Goal: Task Accomplishment & Management: Complete application form

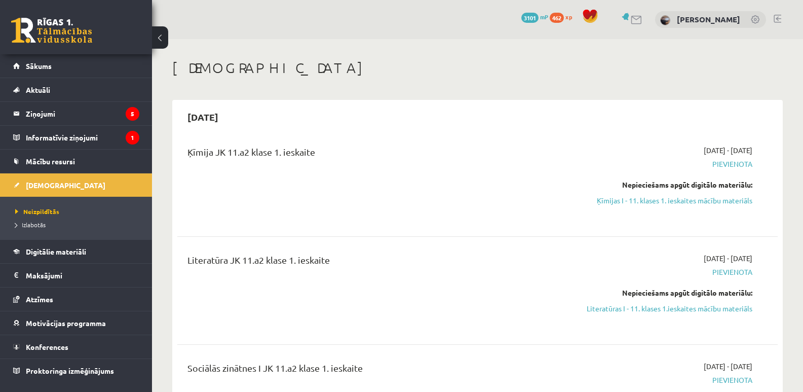
scroll to position [169, 0]
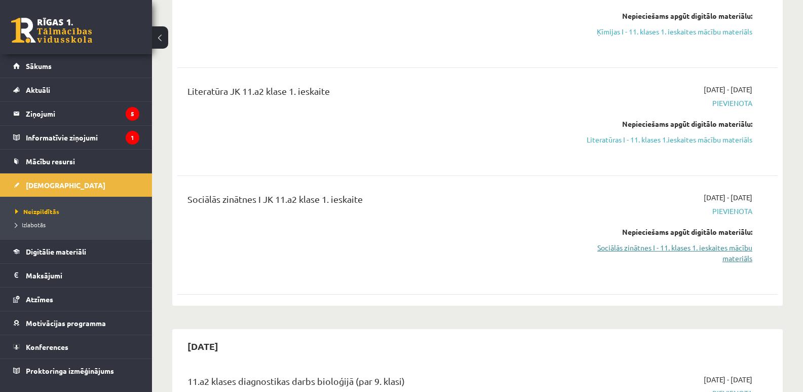
click at [712, 246] on link "Sociālās zinātnes I - 11. klases 1. ieskaites mācību materiāls" at bounding box center [663, 252] width 178 height 21
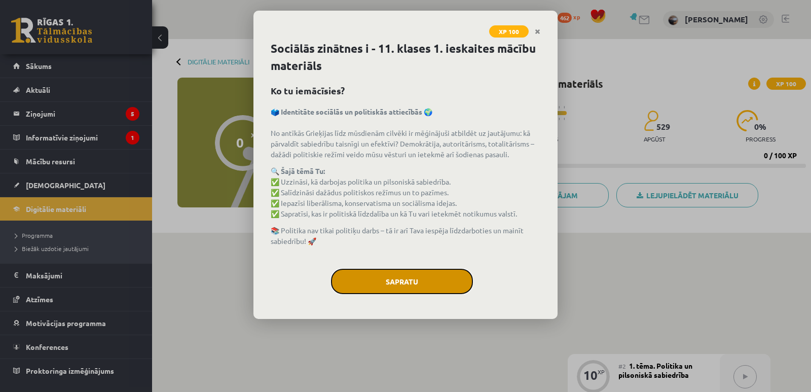
click at [448, 289] on button "Sapratu" at bounding box center [402, 281] width 142 height 25
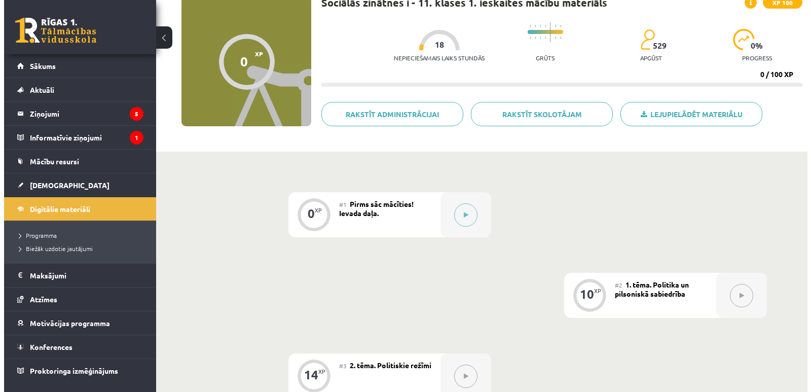
scroll to position [169, 0]
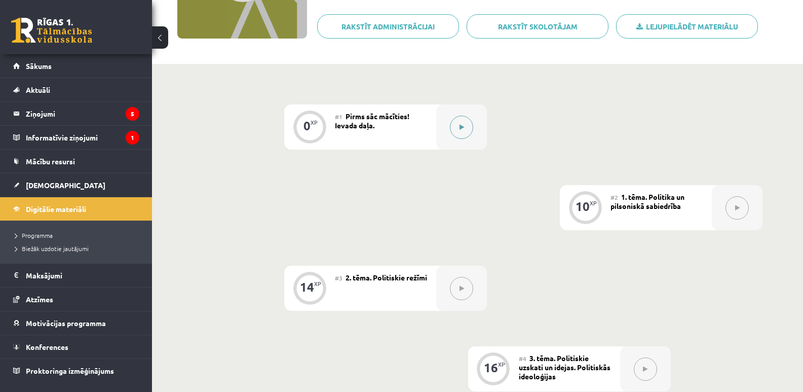
click at [461, 136] on button at bounding box center [461, 127] width 23 height 23
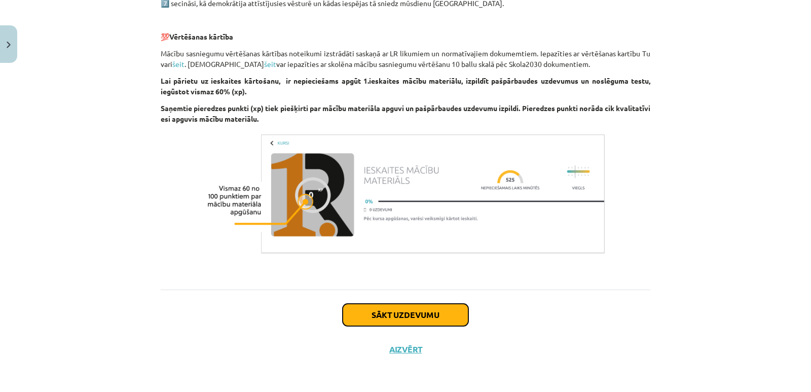
click at [429, 308] on button "Sākt uzdevumu" at bounding box center [406, 315] width 126 height 22
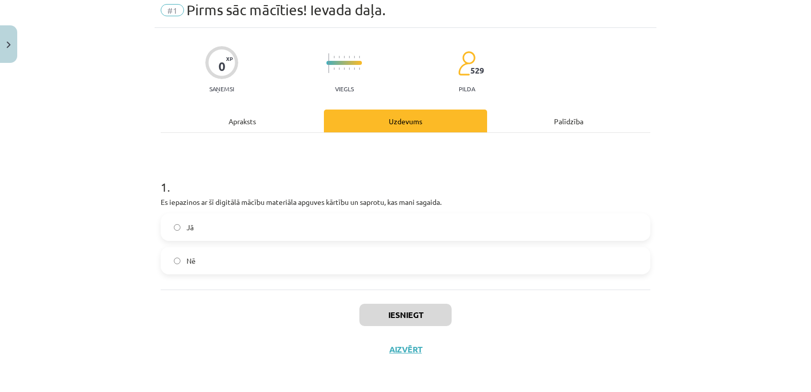
scroll to position [25, 0]
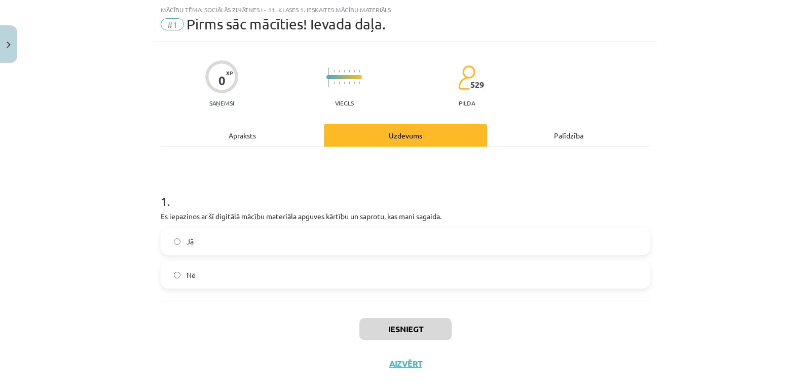
click at [245, 240] on label "Jā" at bounding box center [406, 241] width 488 height 25
click at [388, 326] on button "Iesniegt" at bounding box center [405, 329] width 92 height 22
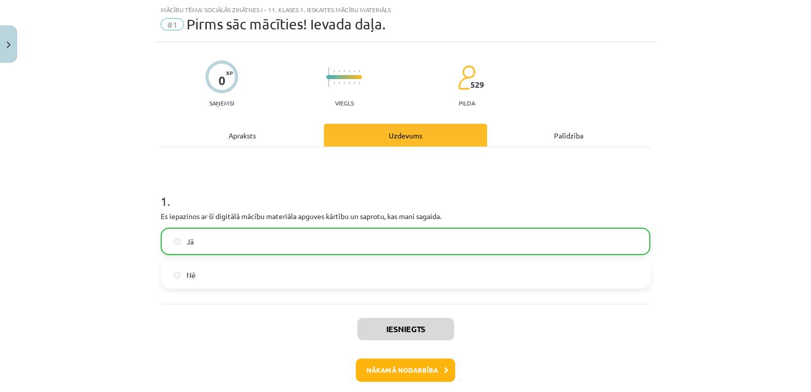
click at [377, 358] on div "Iesniegts Nākamā nodarbība Aizvērt" at bounding box center [406, 355] width 490 height 103
click at [377, 365] on button "Nākamā nodarbība" at bounding box center [405, 369] width 99 height 23
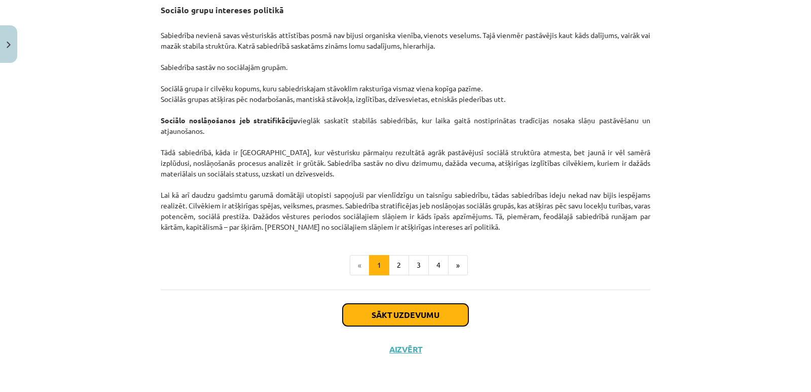
click at [387, 320] on button "Sākt uzdevumu" at bounding box center [406, 315] width 126 height 22
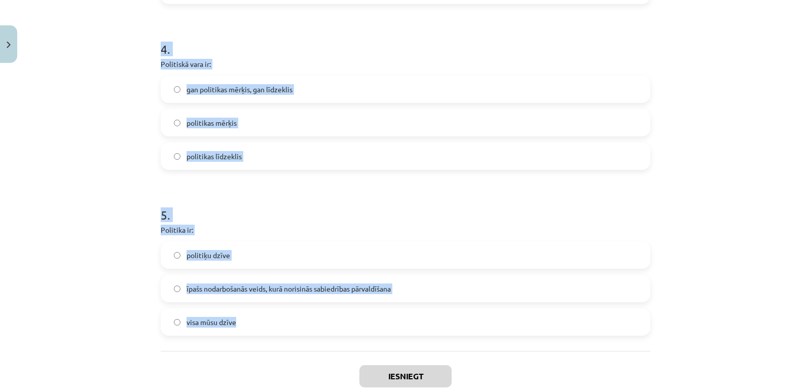
scroll to position [736, 0]
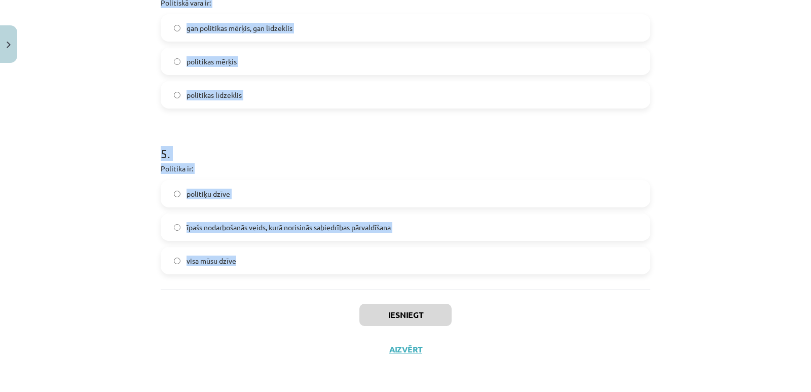
drag, startPoint x: 131, startPoint y: 183, endPoint x: 346, endPoint y: 282, distance: 237.0
click at [352, 281] on div "Mācību tēma: Sociālās zinātnes i - 11. klases 1. ieskaites mācību materiāls #2 …" at bounding box center [405, 196] width 811 height 392
copy form "1 . Cilvēku kopumu par sabiedrību padara: kopīgās vērtības un normas valdnieka …"
click at [77, 193] on div "Mācību tēma: Sociālās zinātnes i - 11. klases 1. ieskaites mācību materiāls #2 …" at bounding box center [405, 196] width 811 height 392
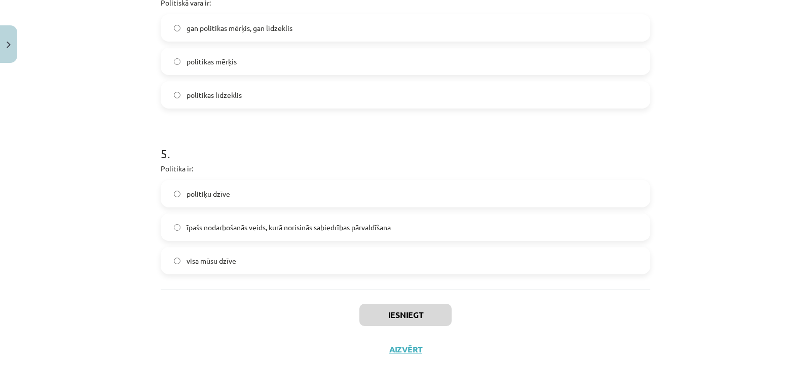
click at [245, 226] on span "īpašs nodarbošanās veids, kurā norisinās sabiedrības pārvaldīšana" at bounding box center [289, 227] width 204 height 11
click at [227, 29] on span "gan politikas mērķis, gan līdzeklis" at bounding box center [240, 28] width 106 height 11
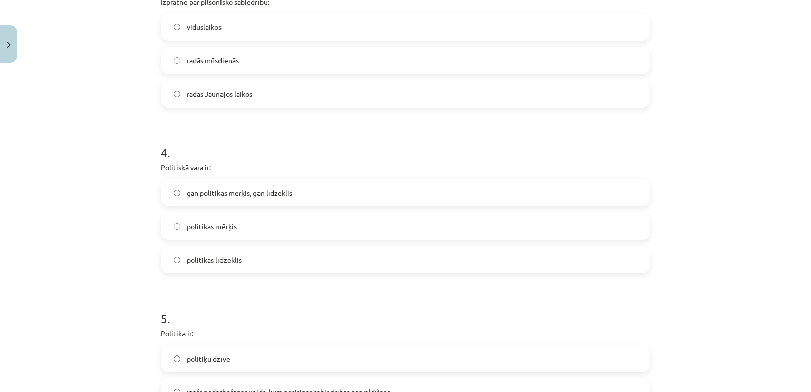
scroll to position [567, 0]
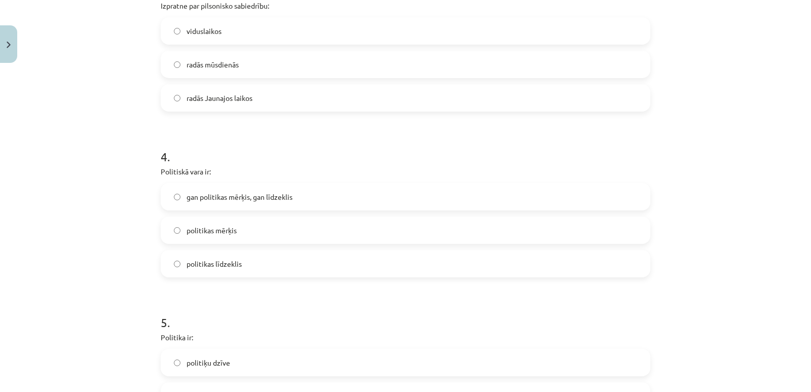
click at [218, 100] on span "radās Jaunajos laikos" at bounding box center [220, 98] width 66 height 11
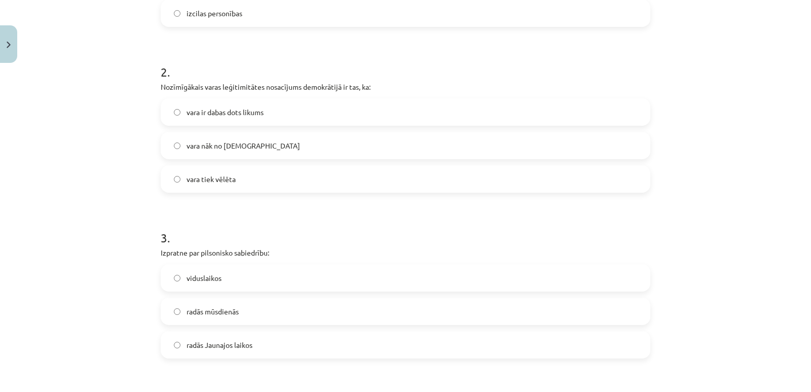
scroll to position [229, 0]
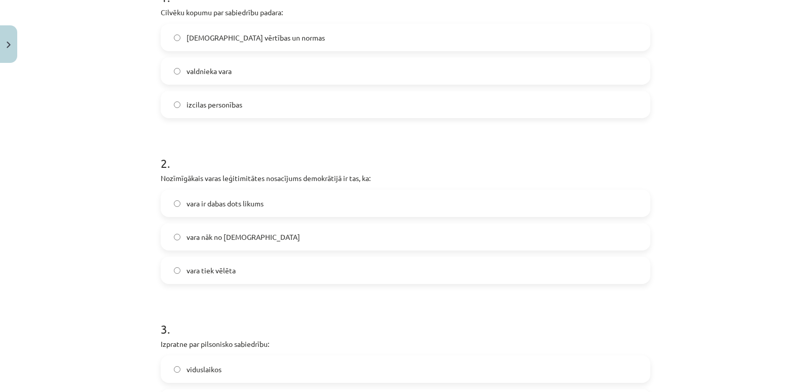
click at [238, 271] on label "vara tiek vēlēta" at bounding box center [406, 269] width 488 height 25
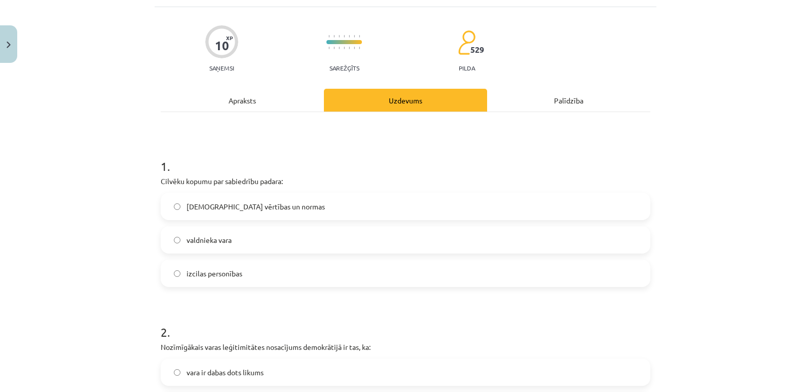
click at [255, 205] on span "kopīgās vērtības un normas" at bounding box center [256, 206] width 138 height 11
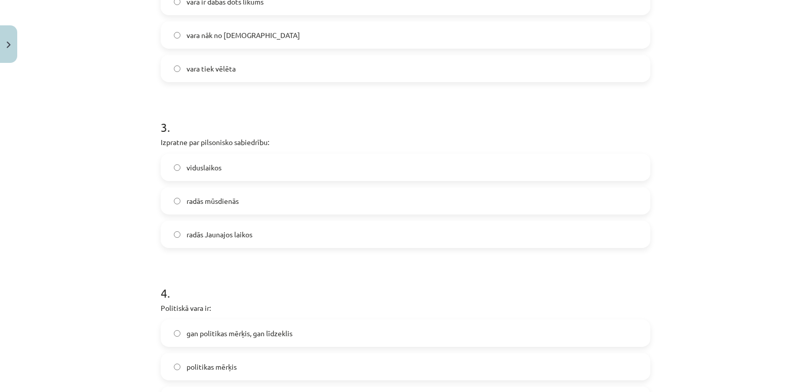
scroll to position [736, 0]
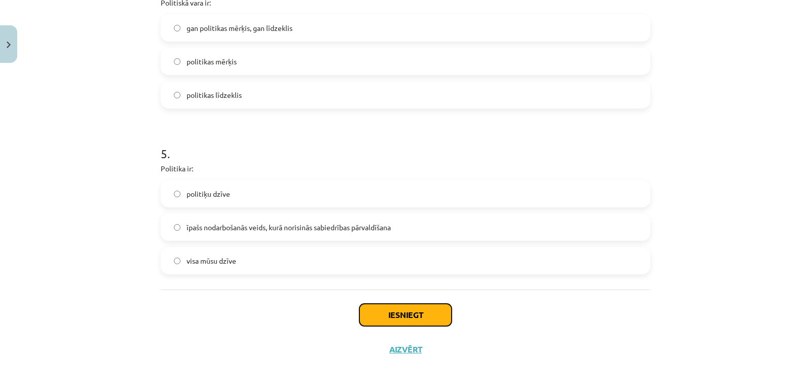
click at [433, 321] on button "Iesniegt" at bounding box center [405, 315] width 92 height 22
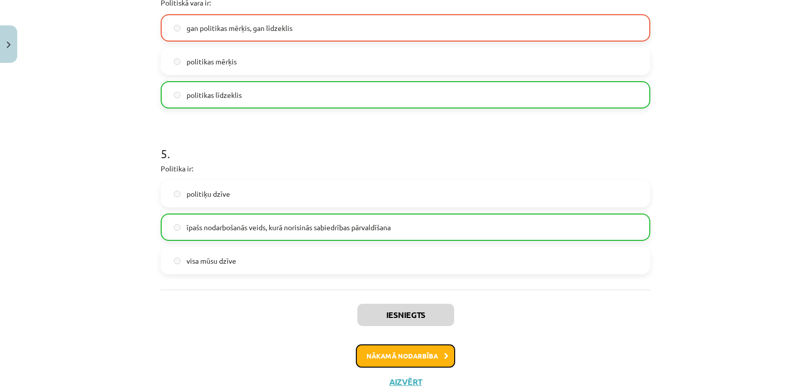
click at [400, 354] on button "Nākamā nodarbība" at bounding box center [405, 355] width 99 height 23
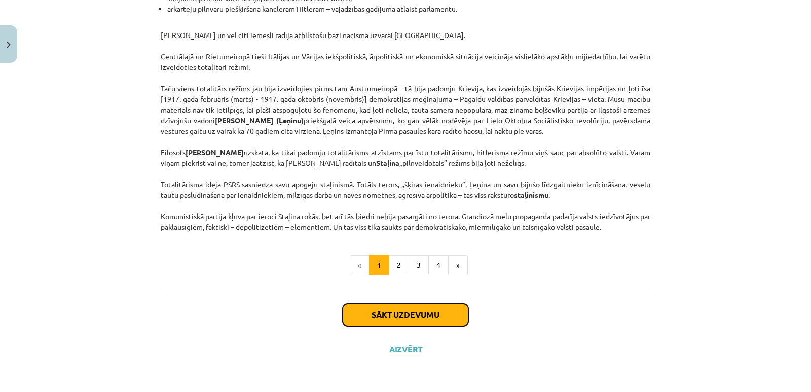
click at [401, 311] on button "Sākt uzdevumu" at bounding box center [406, 315] width 126 height 22
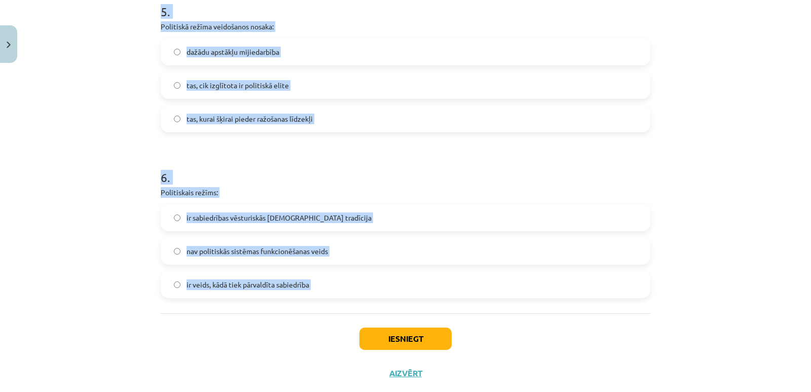
scroll to position [966, 0]
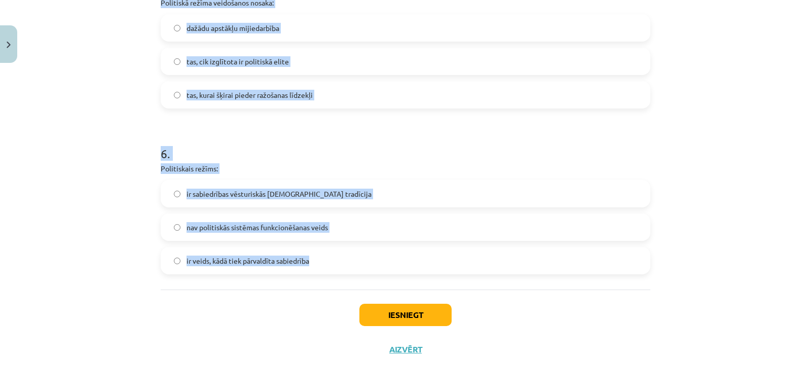
drag, startPoint x: 126, startPoint y: 202, endPoint x: 325, endPoint y: 278, distance: 213.2
click at [325, 278] on div "Mācību tēma: Sociālās zinātnes i - 11. klases 1. ieskaites mācību materiāls #3 …" at bounding box center [405, 196] width 811 height 392
copy form "1 . Par vēsturiski klasiskiem totalitāriem režīmiem var uzskatīt: Musolīni, Hit…"
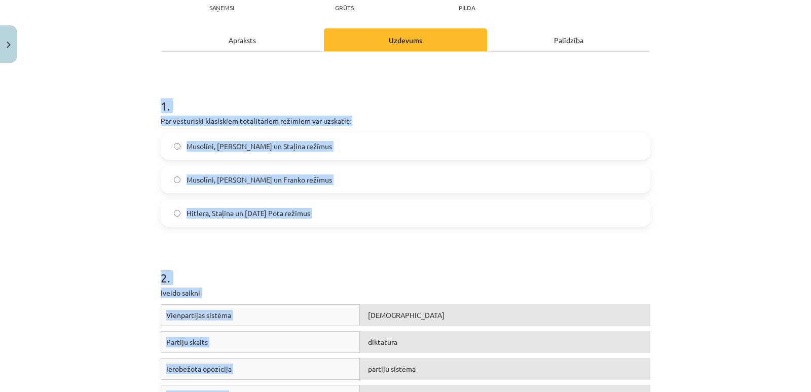
scroll to position [290, 0]
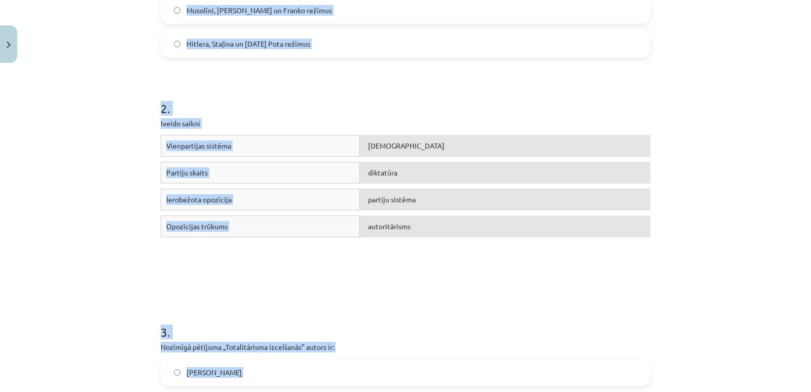
drag, startPoint x: 106, startPoint y: 121, endPoint x: 106, endPoint y: 127, distance: 6.1
click at [106, 121] on div "Mācību tēma: Sociālās zinātnes i - 11. klases 1. ieskaites mācību materiāls #3 …" at bounding box center [405, 196] width 811 height 392
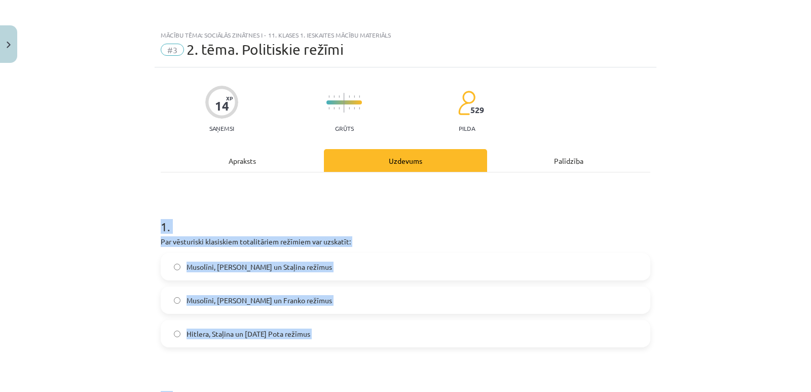
click at [224, 268] on span "Musolīni, Hitlera un Staļina režīmus" at bounding box center [259, 267] width 145 height 11
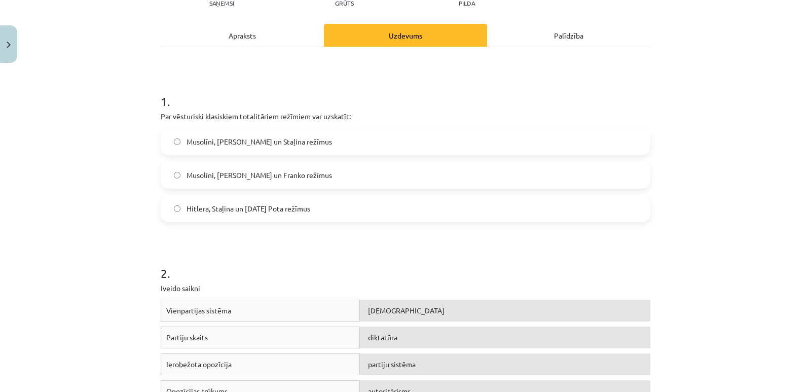
scroll to position [338, 0]
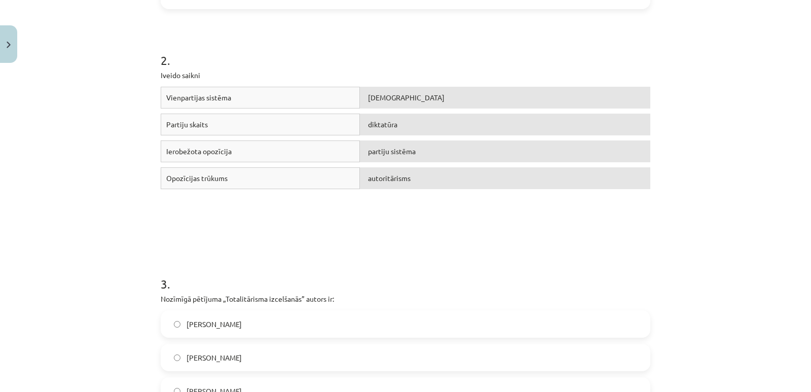
click at [370, 129] on div "diktatūra" at bounding box center [505, 125] width 290 height 22
click at [399, 173] on div "autoritārisms" at bounding box center [505, 178] width 290 height 22
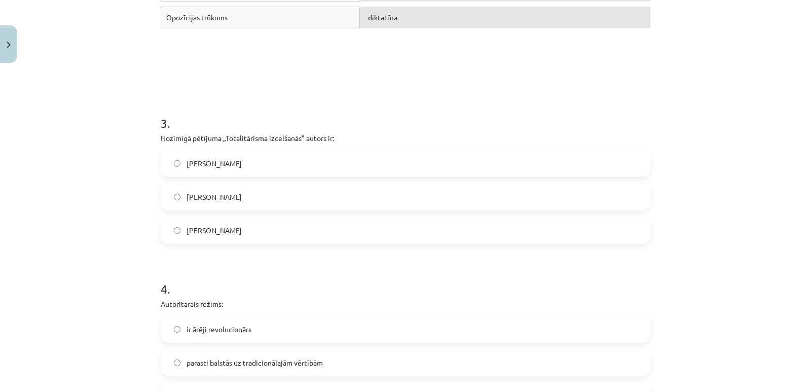
scroll to position [507, 0]
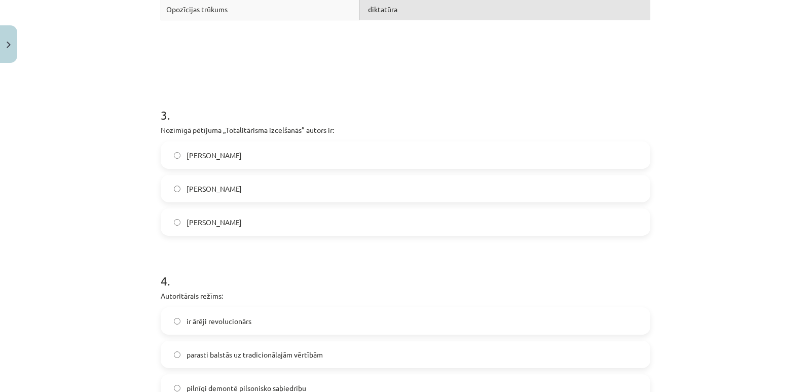
click at [228, 222] on span "Hanna Ārendte" at bounding box center [214, 222] width 55 height 11
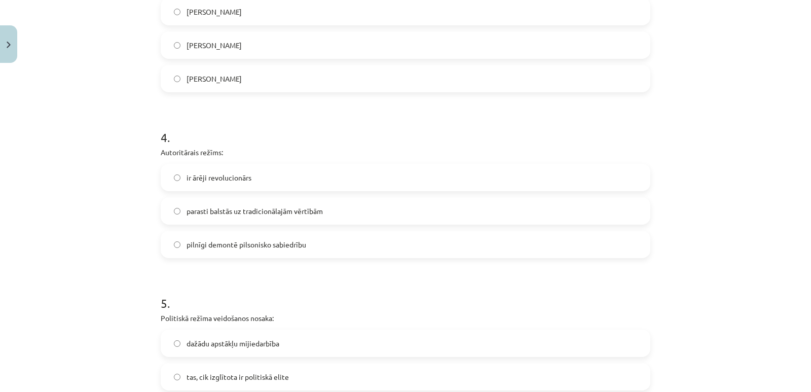
scroll to position [676, 0]
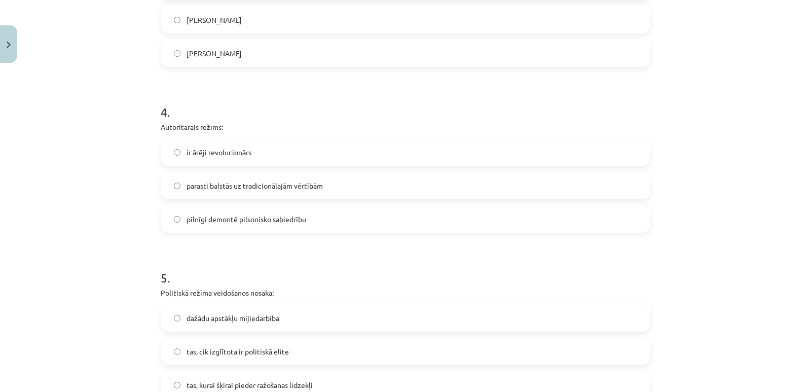
click at [209, 178] on label "parasti balstās uz tradicionālajām vērtībām" at bounding box center [406, 185] width 488 height 25
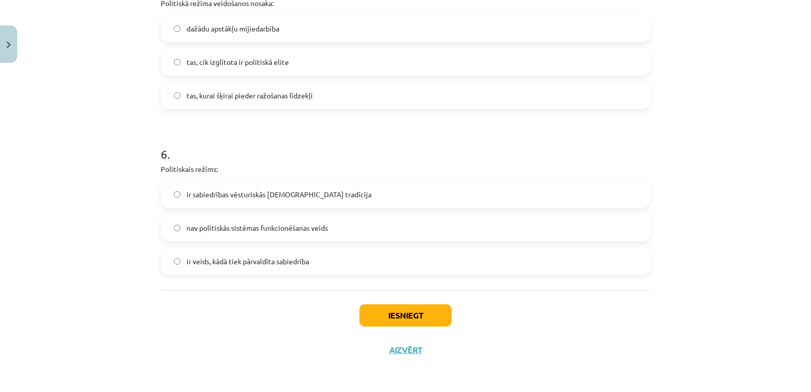
scroll to position [966, 0]
click at [242, 35] on label "dažādu apstākļu mijiedarbība" at bounding box center [406, 27] width 488 height 25
click at [273, 267] on label "ir veids, kādā tiek pārvaldīta sabiedrība" at bounding box center [406, 260] width 488 height 25
click at [406, 309] on button "Iesniegt" at bounding box center [405, 315] width 92 height 22
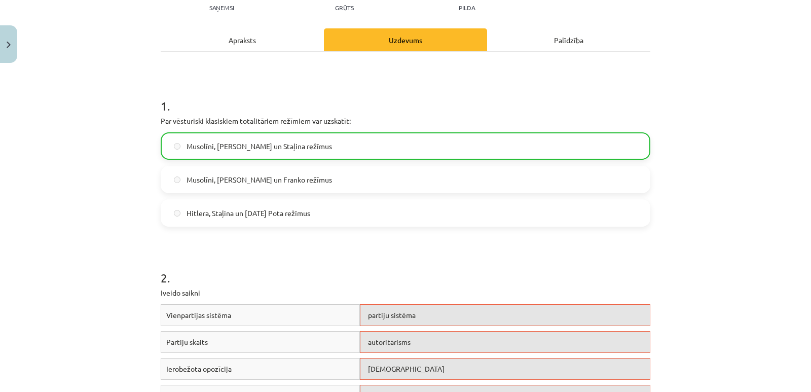
scroll to position [290, 0]
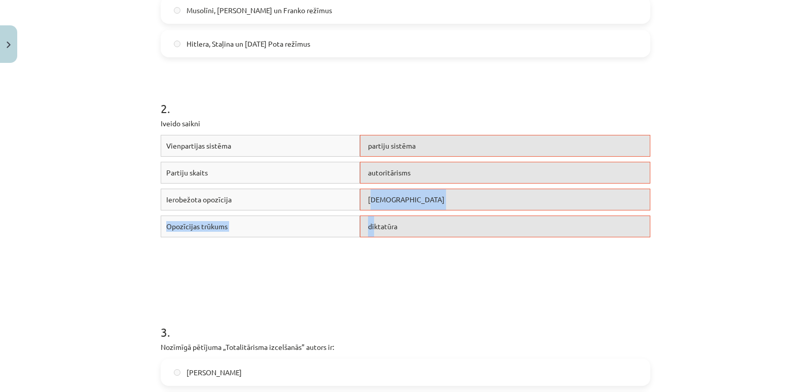
drag, startPoint x: 371, startPoint y: 237, endPoint x: 368, endPoint y: 211, distance: 26.4
click at [368, 214] on div "Vienpartijas sistēma partiju sistēma Partiju skaits autoritārisms Ierobežota op…" at bounding box center [406, 211] width 490 height 152
click at [368, 211] on div "Ierobežota opozīcija totalitārisms" at bounding box center [406, 202] width 490 height 27
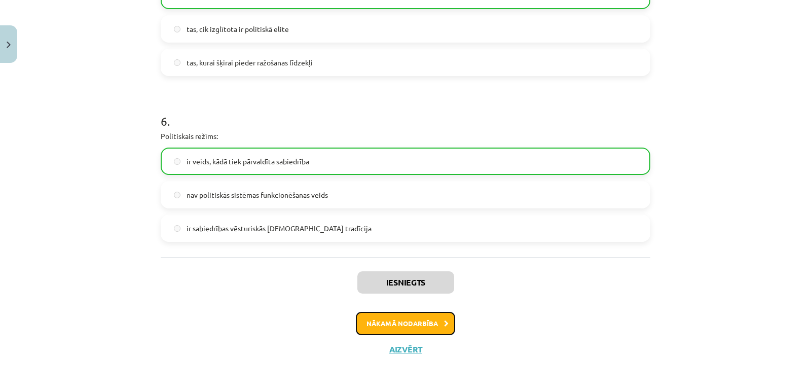
click at [390, 321] on button "Nākamā nodarbība" at bounding box center [405, 323] width 99 height 23
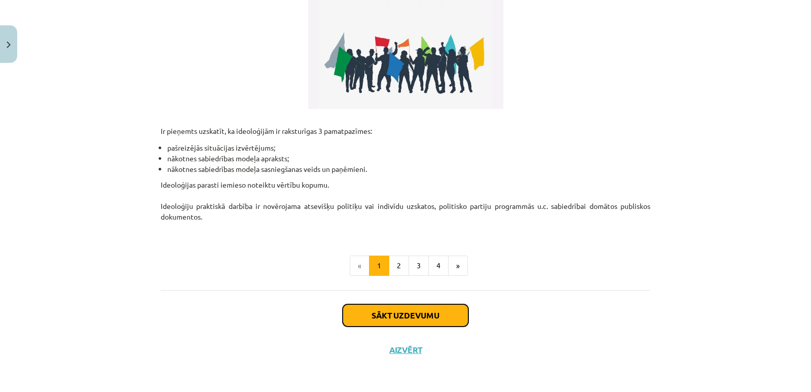
click at [389, 314] on button "Sākt uzdevumu" at bounding box center [406, 315] width 126 height 22
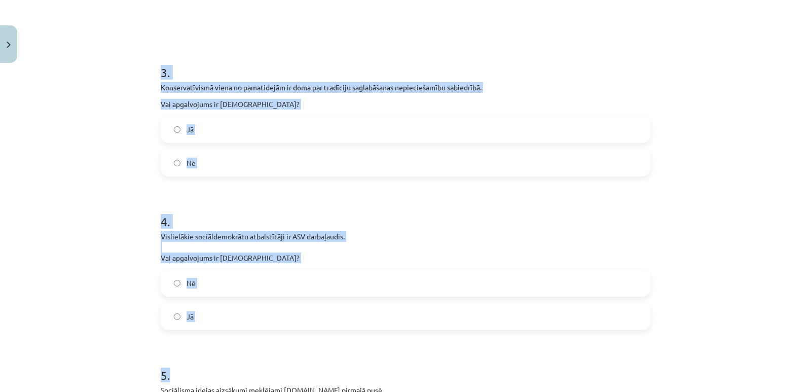
scroll to position [1035, 0]
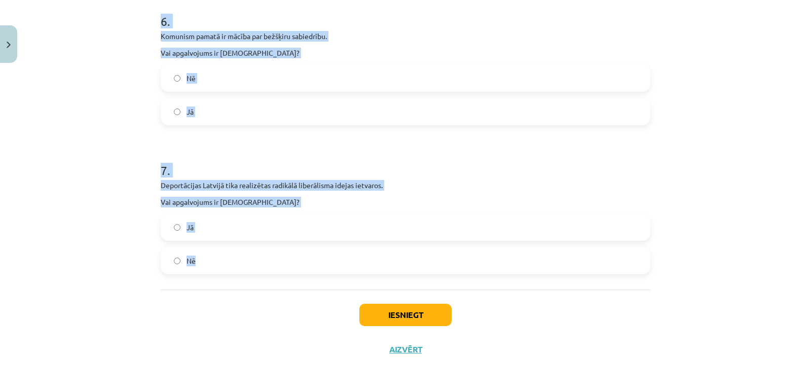
drag, startPoint x: 143, startPoint y: 194, endPoint x: 362, endPoint y: 266, distance: 230.2
click at [365, 263] on div "Mācību tēma: Sociālās zinātnes i - 11. klases 1. ieskaites mācību materiāls #4 …" at bounding box center [405, 196] width 811 height 392
copy form "1 . Konservatīvisma kā domāšanas veida aizsākumi meklējami 20.gs sākumā. Vai ap…"
drag, startPoint x: 193, startPoint y: 260, endPoint x: 196, endPoint y: 254, distance: 6.2
click at [193, 260] on label "Nē" at bounding box center [406, 260] width 488 height 25
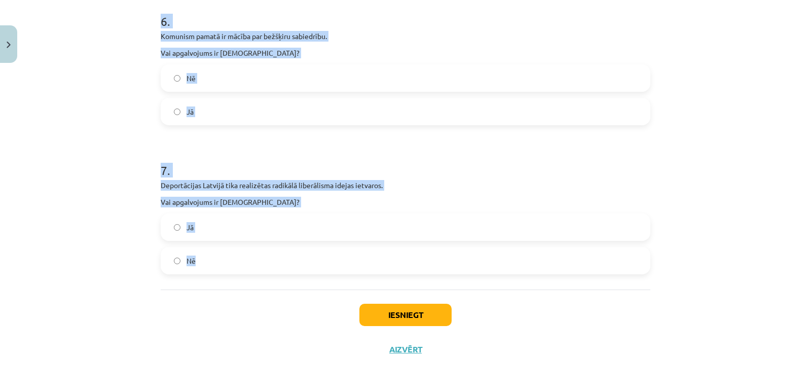
click at [233, 116] on label "Jā" at bounding box center [406, 111] width 488 height 25
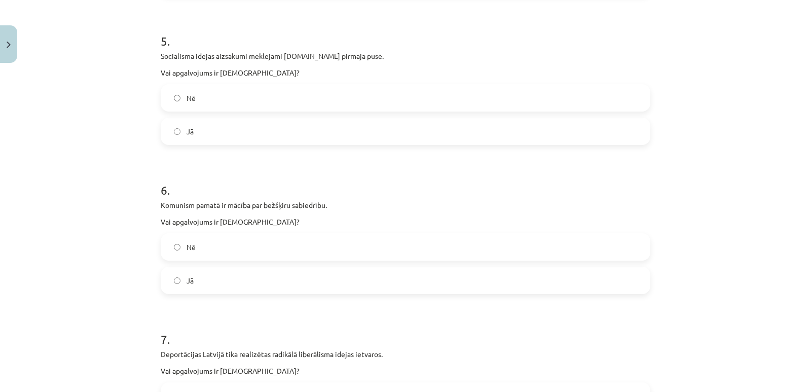
click at [214, 135] on label "Jā" at bounding box center [406, 131] width 488 height 25
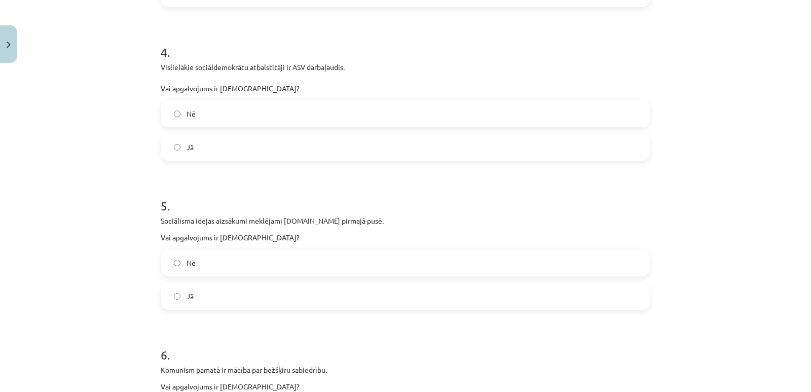
scroll to position [697, 0]
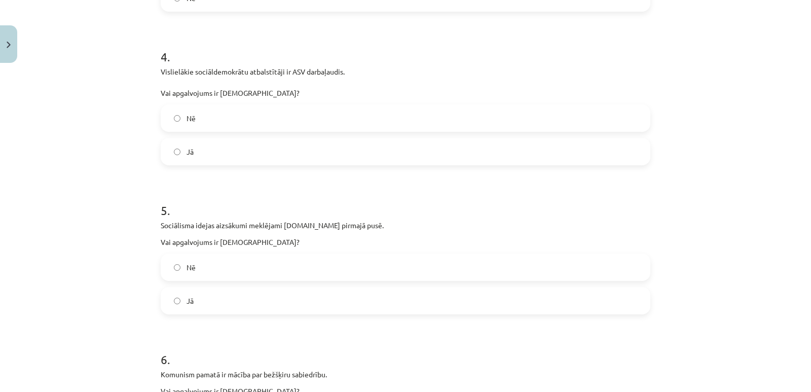
click at [211, 123] on label "Nē" at bounding box center [406, 117] width 488 height 25
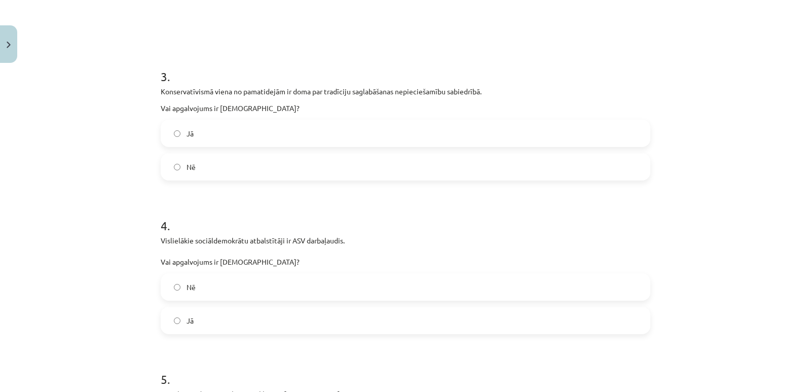
click at [205, 136] on label "Jā" at bounding box center [406, 133] width 488 height 25
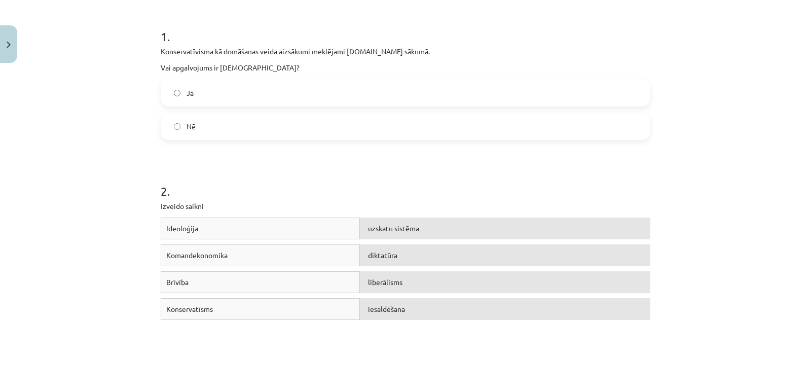
scroll to position [1035, 0]
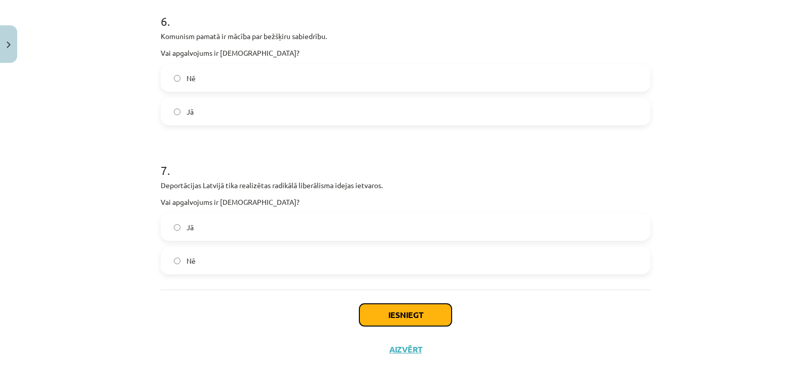
click at [404, 316] on button "Iesniegt" at bounding box center [405, 315] width 92 height 22
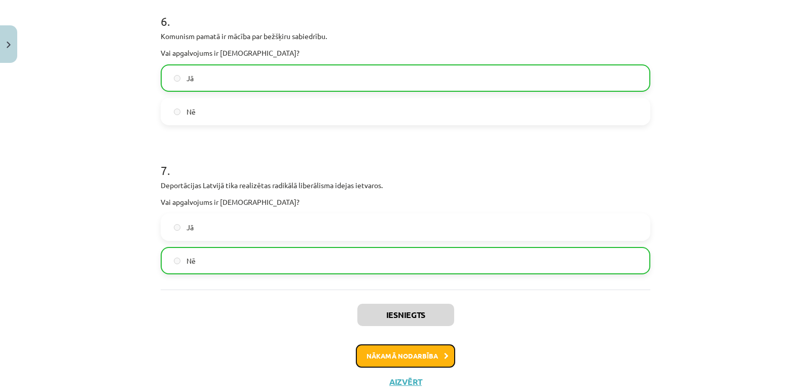
click at [434, 359] on button "Nākamā nodarbība" at bounding box center [405, 355] width 99 height 23
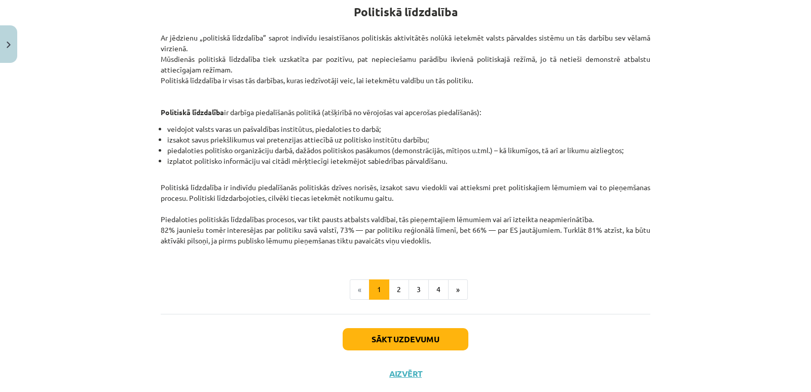
scroll to position [218, 0]
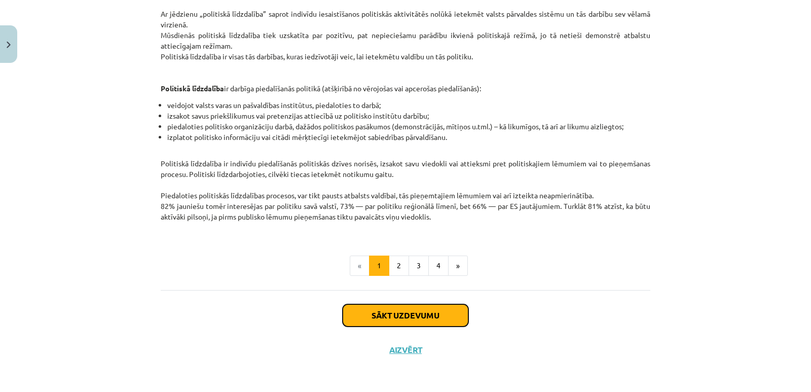
click at [458, 315] on button "Sākt uzdevumu" at bounding box center [406, 315] width 126 height 22
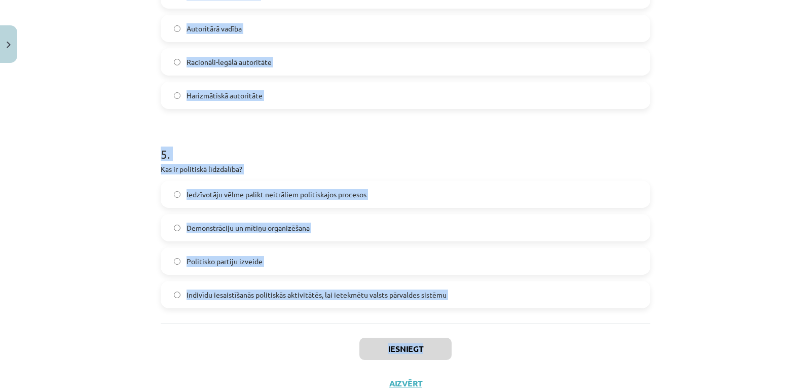
scroll to position [870, 0]
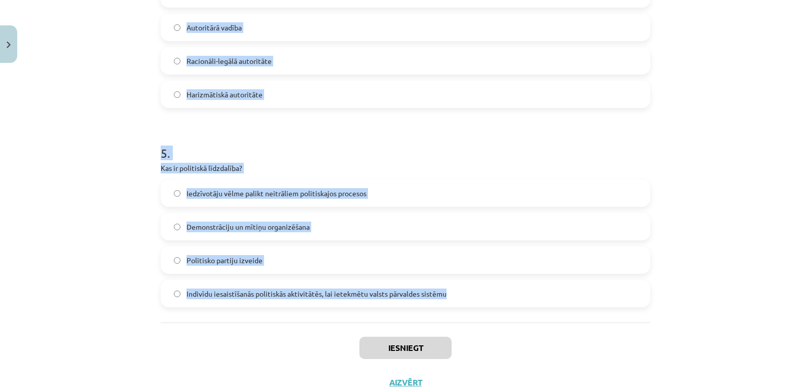
drag, startPoint x: 157, startPoint y: 208, endPoint x: 460, endPoint y: 300, distance: 317.2
click at [460, 300] on div "Mācību tēma: Sociālās zinātnes i - 11. klases 1. ieskaites mācību materiāls #5 …" at bounding box center [405, 196] width 811 height 392
copy form "1 . Kas ir galvenā atšķirība starp politiķiem, kuri dzīvo “priekš politikas” un…"
click at [281, 294] on span "Indivīdu iesaistīšanās politiskās aktivitātēs, lai ietekmētu valsts pārvaldes s…" at bounding box center [317, 293] width 260 height 11
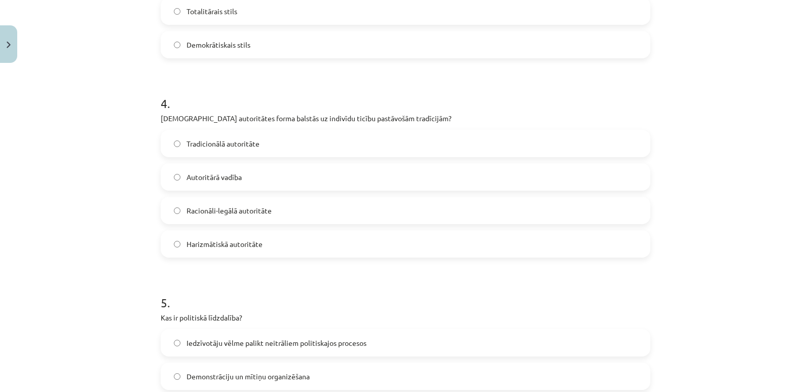
scroll to position [701, 0]
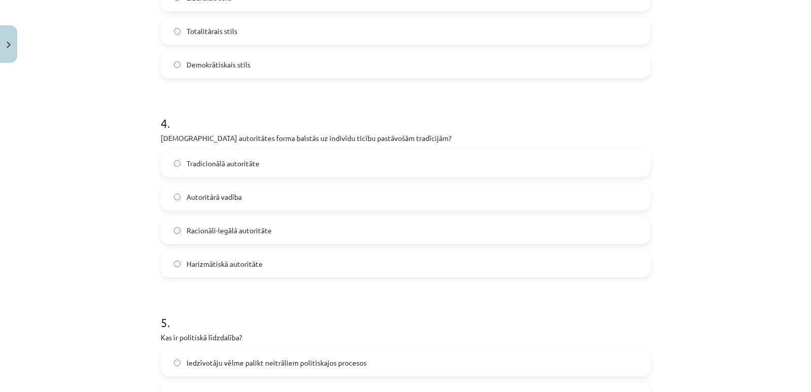
click at [206, 165] on span "Tradicionālā autoritāte" at bounding box center [223, 163] width 73 height 11
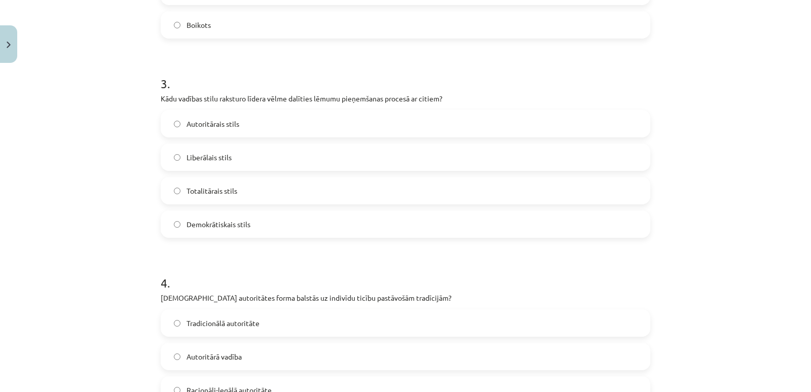
scroll to position [532, 0]
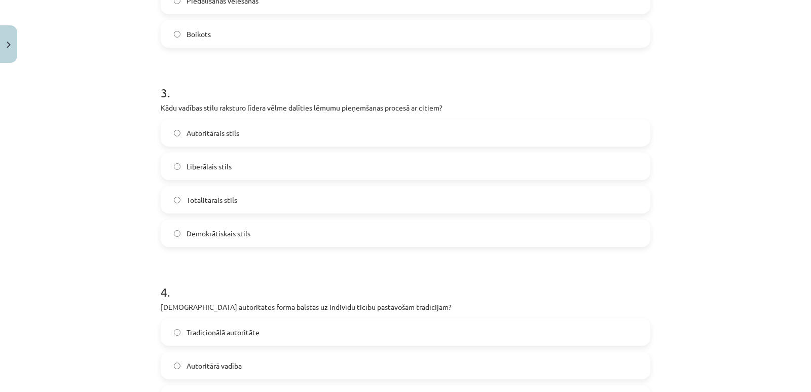
click at [216, 234] on span "Demokrātiskais stils" at bounding box center [219, 233] width 64 height 11
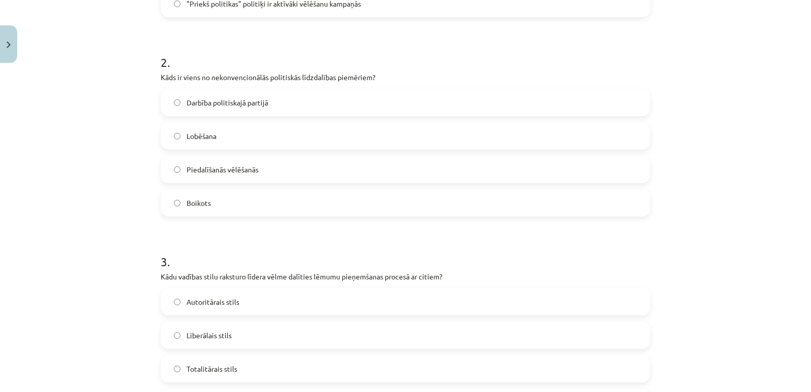
click at [222, 204] on label "Boikots" at bounding box center [406, 202] width 488 height 25
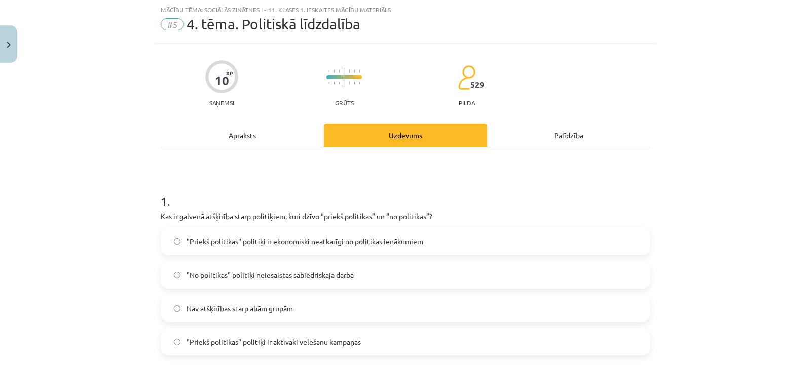
click at [250, 251] on label ""Priekš politikas" politiķi ir ekonomiski neatkarīgi no politikas ienākumiem" at bounding box center [406, 241] width 488 height 25
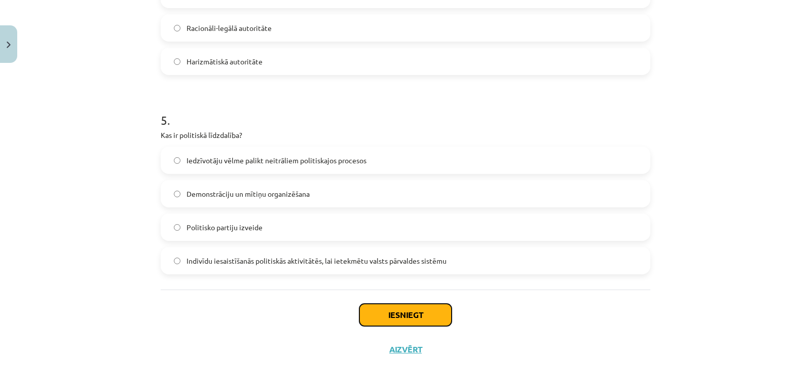
click at [412, 313] on button "Iesniegt" at bounding box center [405, 315] width 92 height 22
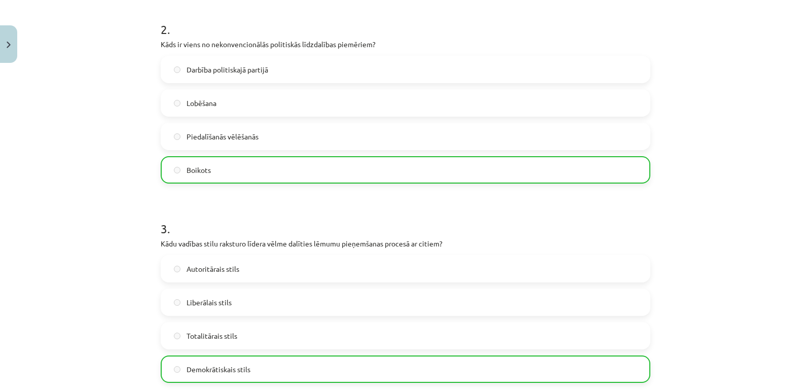
scroll to position [936, 0]
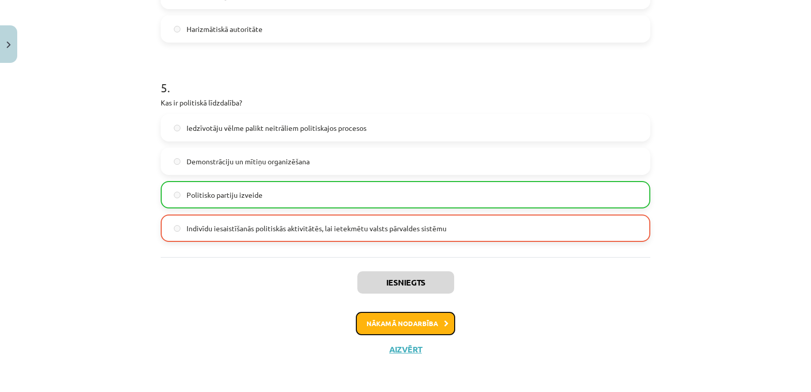
click at [396, 327] on button "Nākamā nodarbība" at bounding box center [405, 323] width 99 height 23
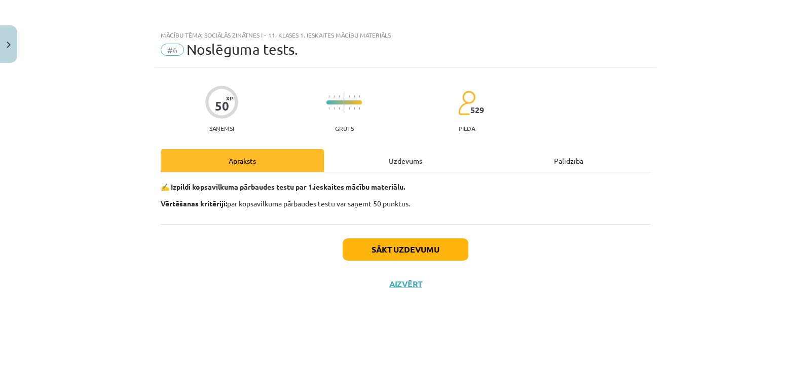
scroll to position [0, 0]
click at [412, 259] on button "Sākt uzdevumu" at bounding box center [406, 249] width 126 height 22
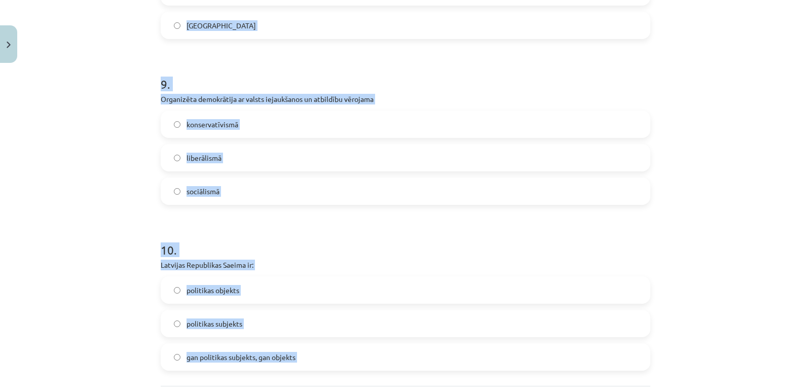
scroll to position [1565, 0]
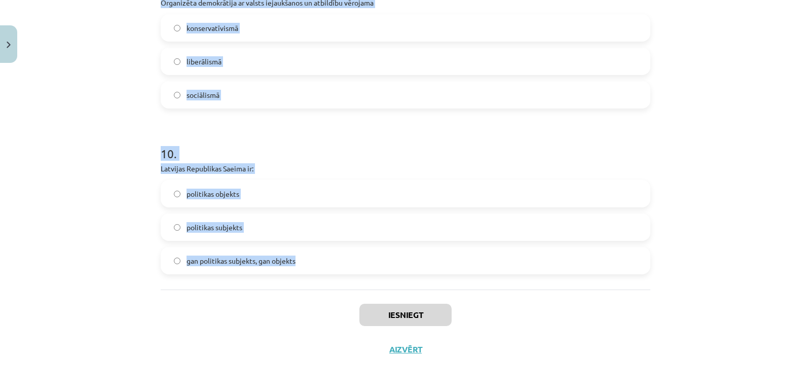
drag, startPoint x: 115, startPoint y: 221, endPoint x: 334, endPoint y: 271, distance: 224.1
click at [334, 271] on div "Mācību tēma: Sociālās zinātnes i - 11. klases 1. ieskaites mācību materiāls #6 …" at bounding box center [405, 196] width 811 height 392
copy form "1 . Elitārai demokrātijai raksturīgie apstākļi ir sociālisms liberālisms teokrā…"
click at [76, 235] on div "Mācību tēma: Sociālās zinātnes i - 11. klases 1. ieskaites mācību materiāls #6 …" at bounding box center [405, 196] width 811 height 392
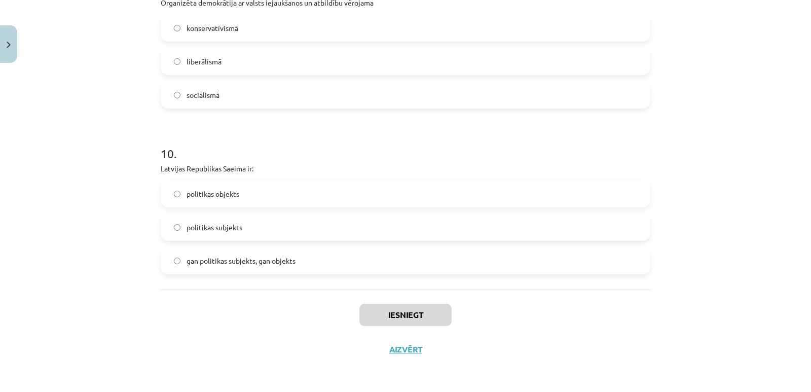
click at [225, 232] on span "politikas subjekts" at bounding box center [215, 227] width 56 height 11
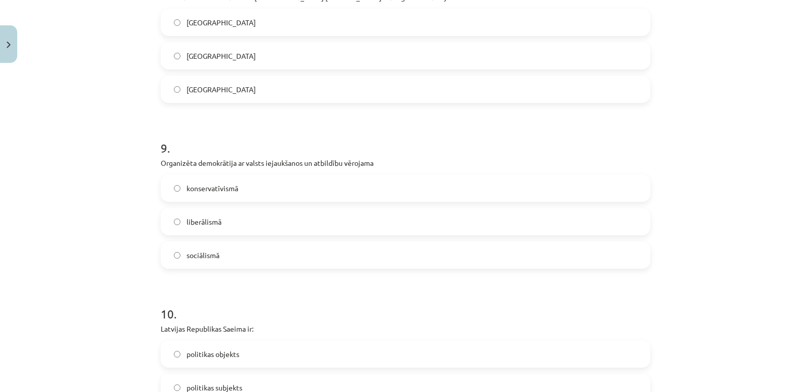
scroll to position [1396, 0]
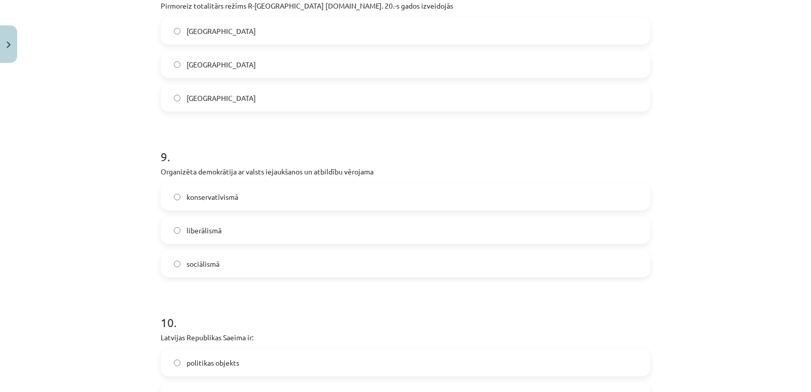
click at [212, 267] on span "sociālismā" at bounding box center [203, 264] width 33 height 11
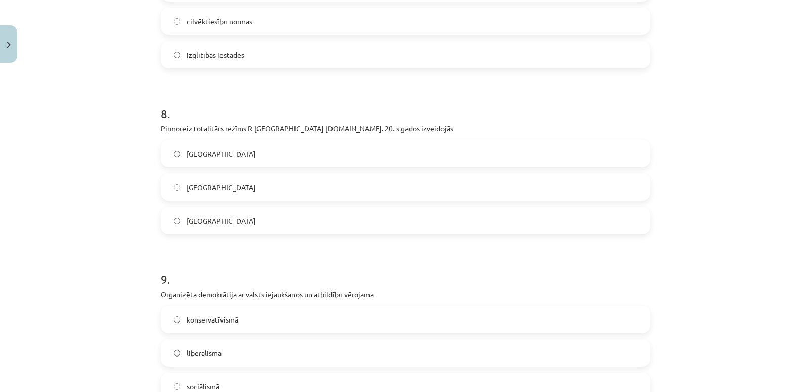
scroll to position [1227, 0]
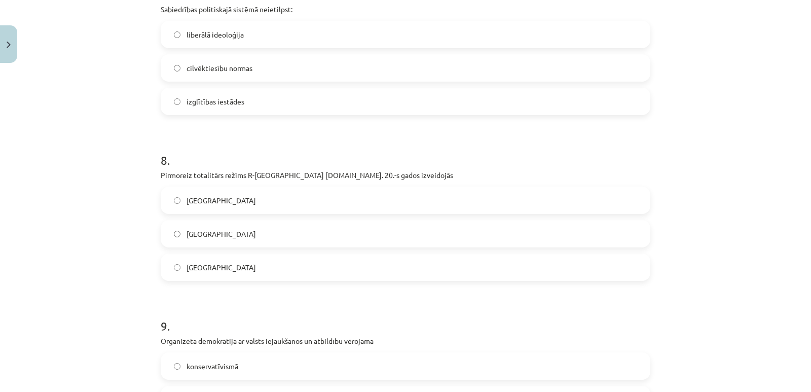
click at [217, 231] on label "Itālijā" at bounding box center [406, 233] width 488 height 25
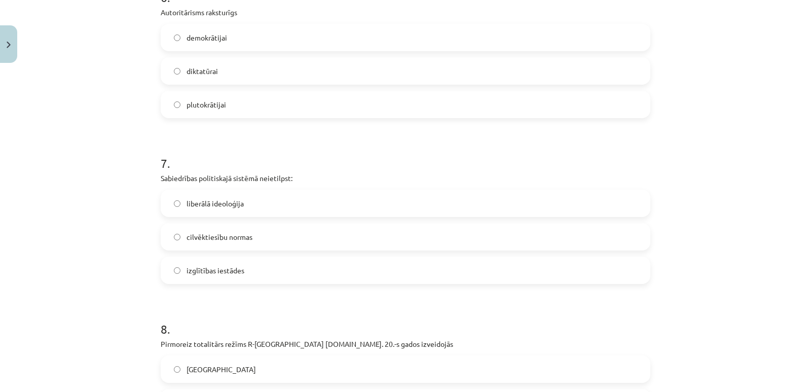
click at [239, 276] on label "izglītības iestādes" at bounding box center [406, 269] width 488 height 25
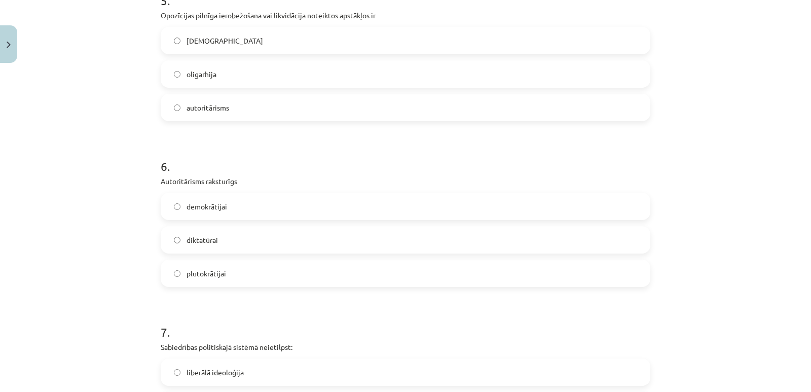
click at [223, 240] on label "diktatūrai" at bounding box center [406, 239] width 488 height 25
click at [205, 43] on span "totalitārisms" at bounding box center [225, 40] width 77 height 11
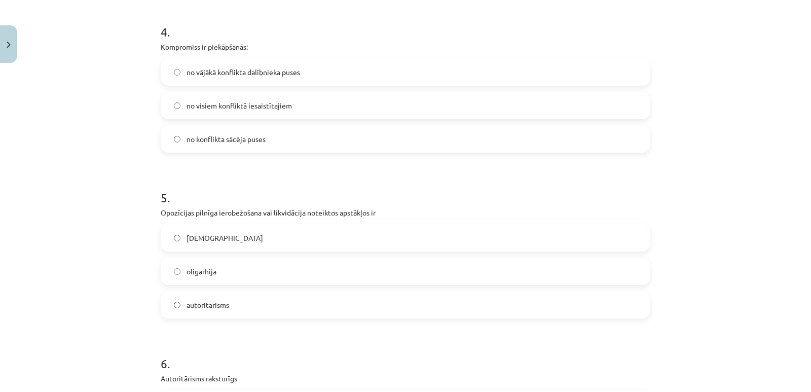
scroll to position [551, 0]
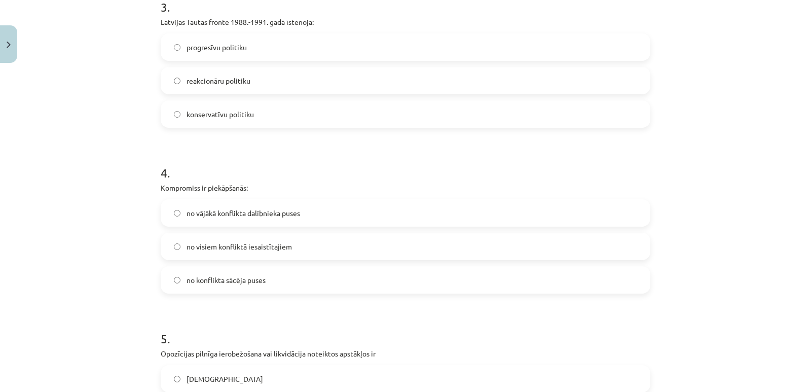
click at [223, 243] on span "no visiem konfliktā iesaistītajiem" at bounding box center [239, 246] width 105 height 11
click at [228, 49] on span "progresīvu politiku" at bounding box center [217, 47] width 60 height 11
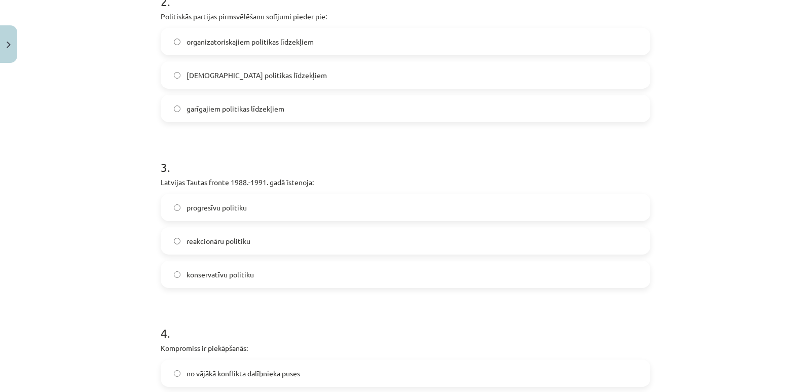
scroll to position [382, 0]
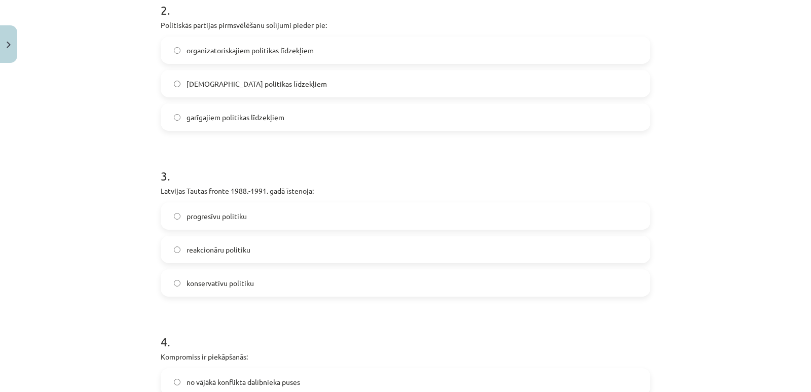
click at [224, 114] on span "garīgajiem politikas līdzekļiem" at bounding box center [236, 117] width 98 height 11
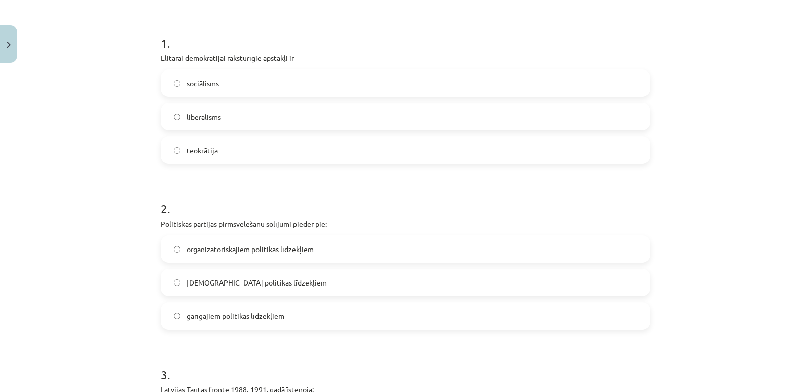
scroll to position [44, 0]
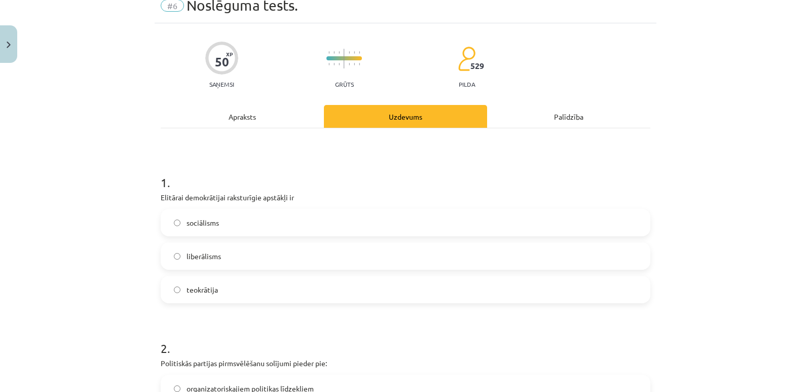
click at [219, 256] on label "liberālisms" at bounding box center [406, 255] width 488 height 25
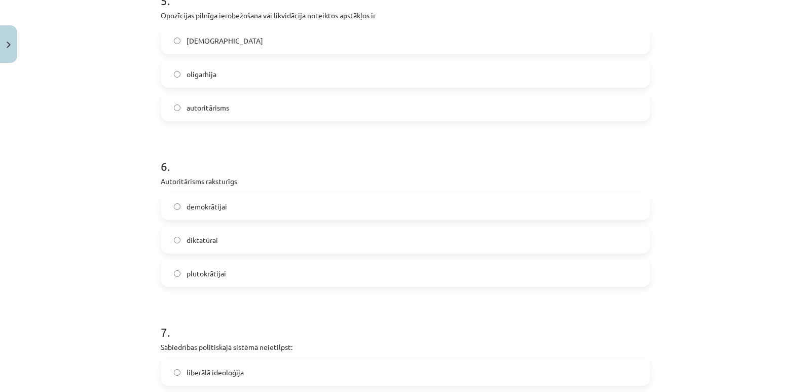
scroll to position [1565, 0]
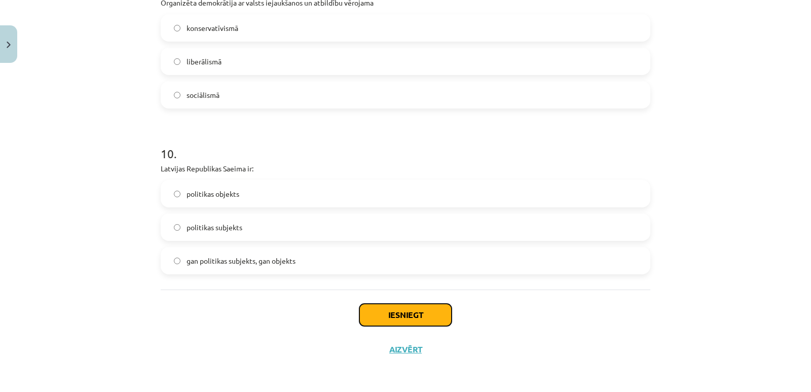
click at [386, 320] on button "Iesniegt" at bounding box center [405, 315] width 92 height 22
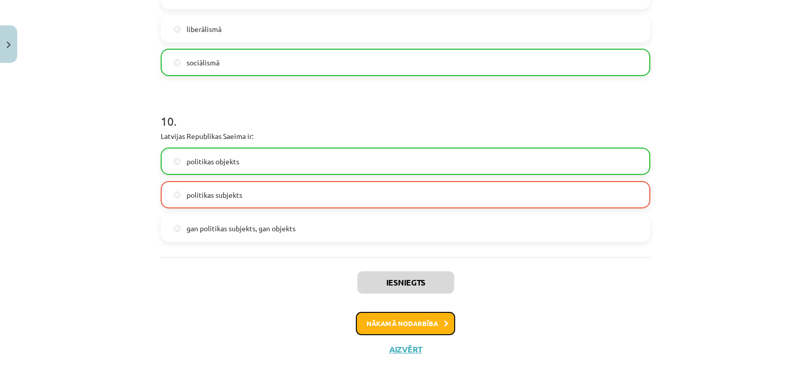
click at [398, 322] on button "Nākamā nodarbība" at bounding box center [405, 323] width 99 height 23
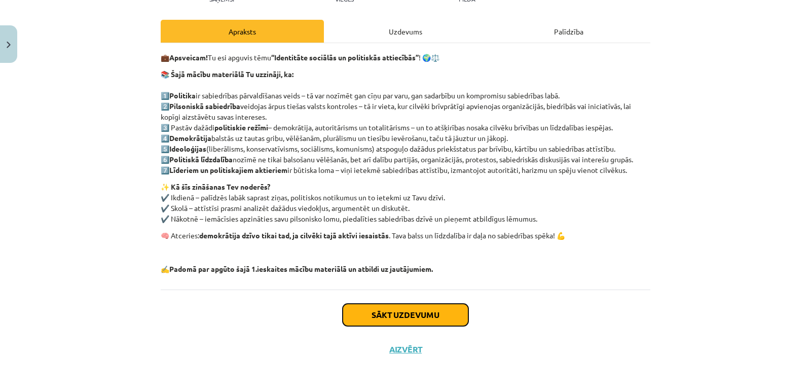
click at [397, 319] on button "Sākt uzdevumu" at bounding box center [406, 315] width 126 height 22
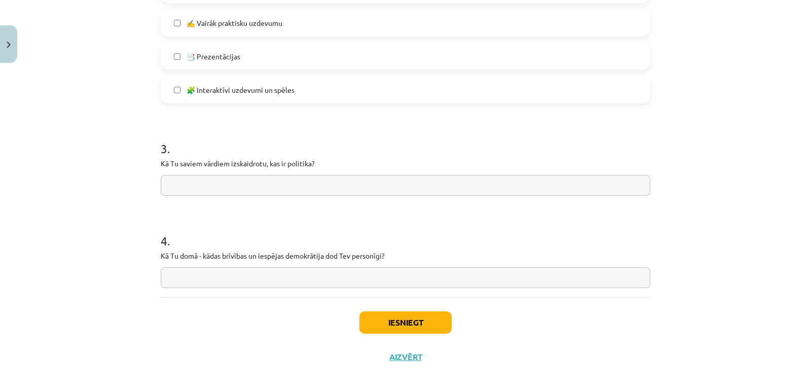
scroll to position [768, 0]
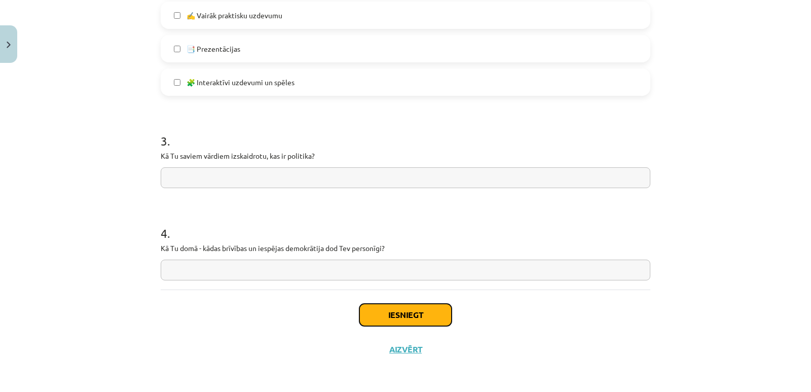
click at [397, 321] on button "Iesniegt" at bounding box center [405, 315] width 92 height 22
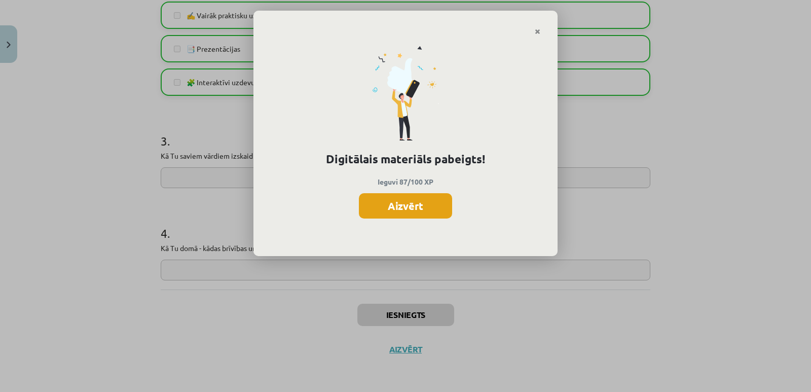
click at [411, 202] on button "Aizvērt" at bounding box center [405, 205] width 93 height 25
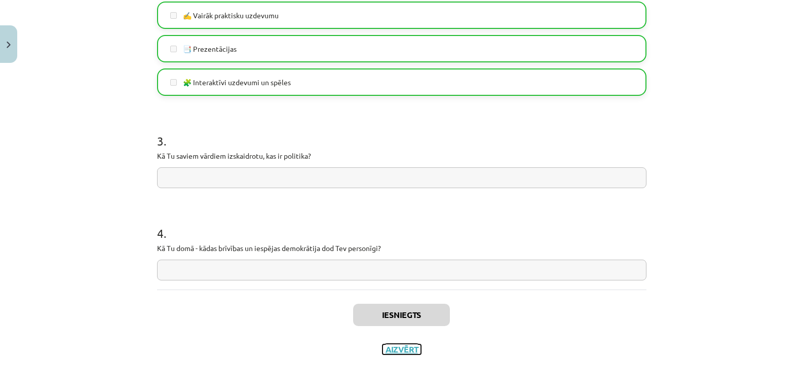
click at [414, 349] on button "Aizvērt" at bounding box center [402, 349] width 39 height 10
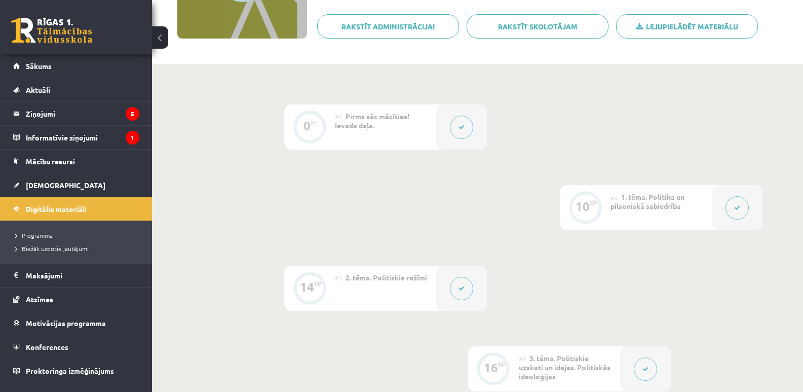
click at [31, 38] on link at bounding box center [51, 30] width 81 height 25
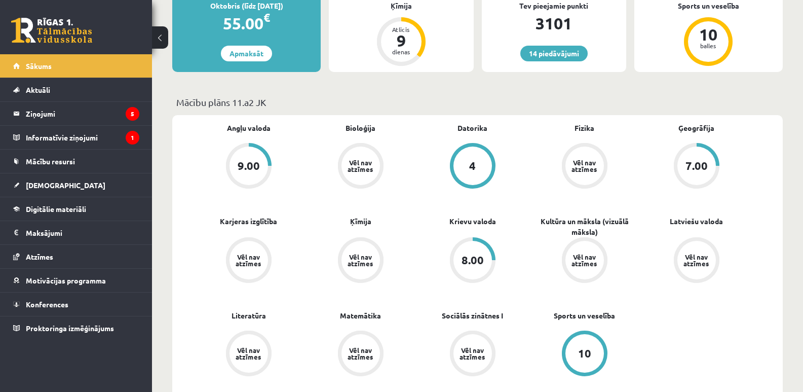
scroll to position [169, 0]
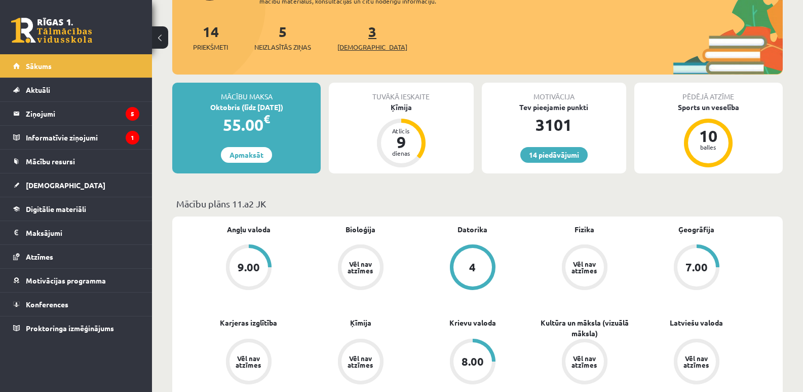
click at [359, 37] on link "3 Ieskaites" at bounding box center [373, 37] width 70 height 30
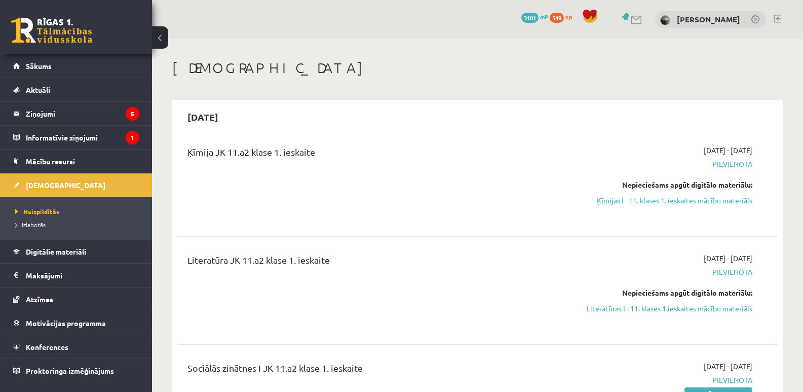
scroll to position [169, 0]
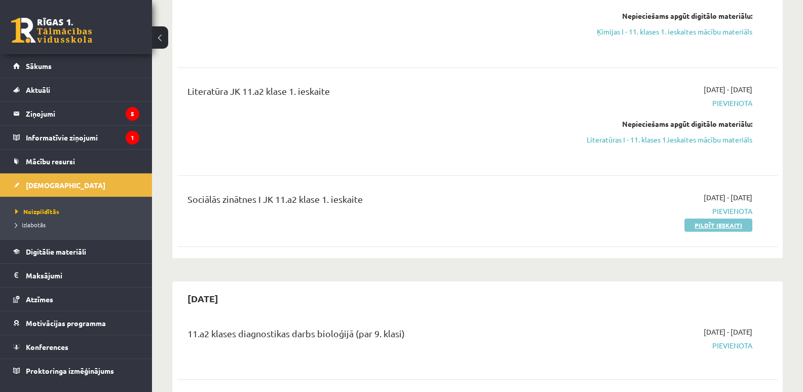
click at [740, 225] on link "Pildīt ieskaiti" at bounding box center [719, 224] width 68 height 13
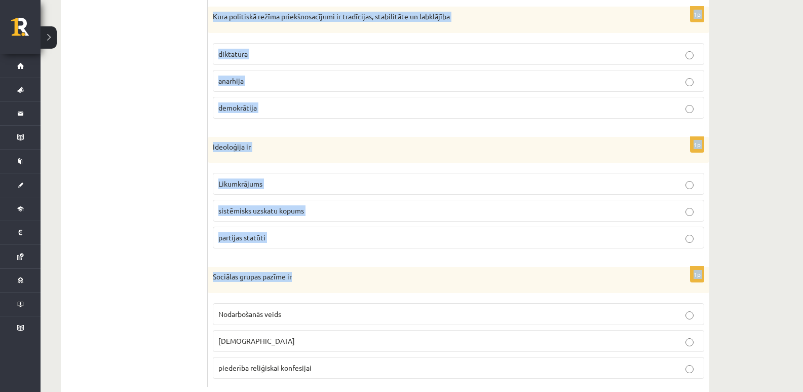
scroll to position [471, 0]
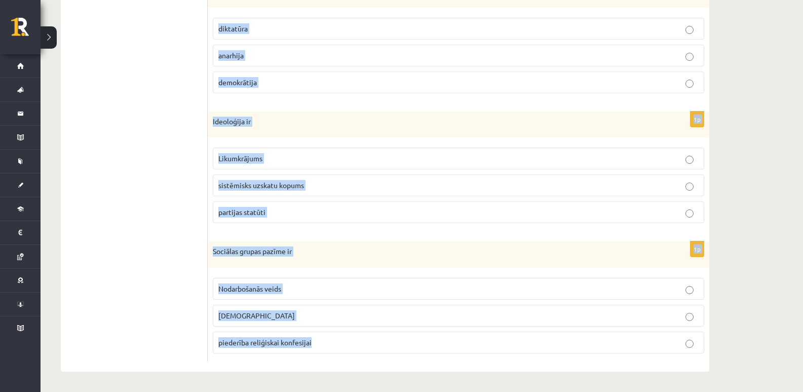
drag, startPoint x: 211, startPoint y: 203, endPoint x: 334, endPoint y: 352, distance: 192.9
click at [334, 352] on form "1p Sociālas grupas pazīme nav Hobijs izglītības līmenis mantiskais stāvoklis 1p…" at bounding box center [459, 36] width 482 height 650
copy form "Sociālas grupas pazīme nav Hobijs izglītības līmenis mantiskais stāvoklis 1p Sa…"
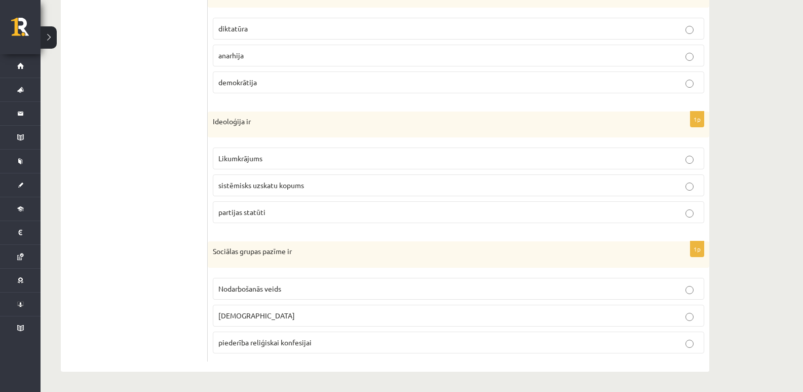
click at [98, 225] on ul "1. uzdevums 2. uzdevums 3. uzdevums 4. uzdevums 5. uzdevums 6. uzdevums 7. uzde…" at bounding box center [139, 36] width 137 height 650
click at [263, 290] on span "Nodarbošanās veids" at bounding box center [249, 288] width 63 height 9
click at [252, 186] on span "sistēmisks uzskatu kopums" at bounding box center [261, 184] width 86 height 9
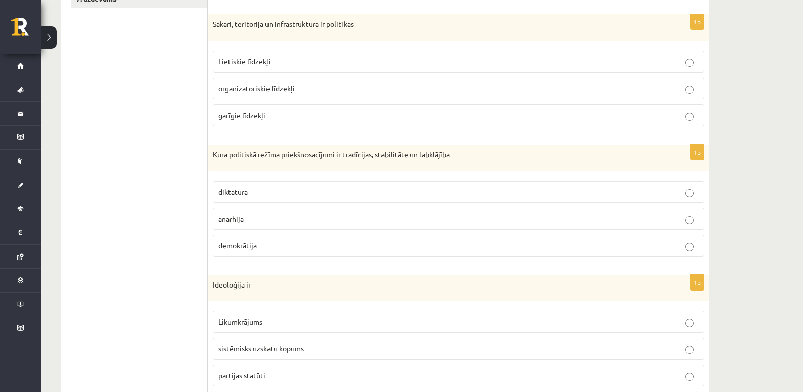
scroll to position [303, 0]
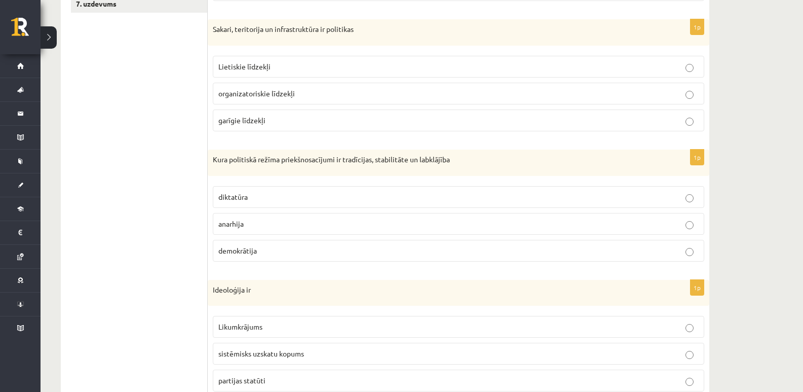
click at [222, 258] on label "demokrātija" at bounding box center [459, 251] width 492 height 22
click at [242, 65] on span "Lietiskie līdzekļi" at bounding box center [244, 66] width 52 height 9
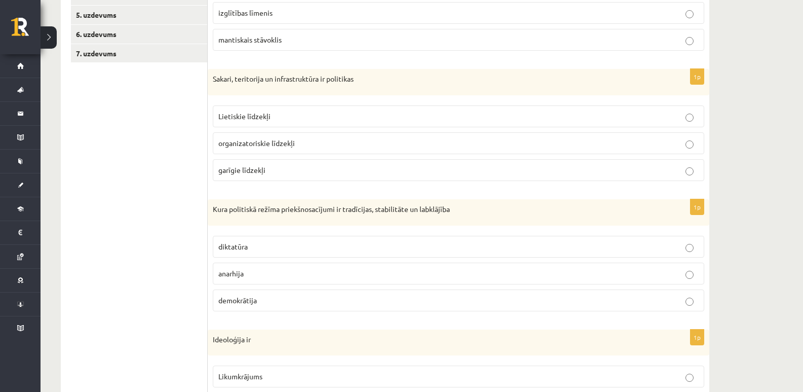
scroll to position [133, 0]
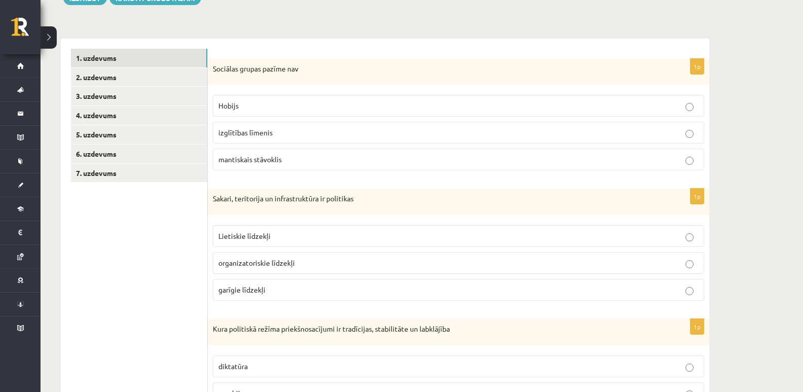
click at [235, 113] on label "Hobijs" at bounding box center [459, 106] width 492 height 22
click at [141, 86] on link "2. uzdevums" at bounding box center [139, 77] width 136 height 19
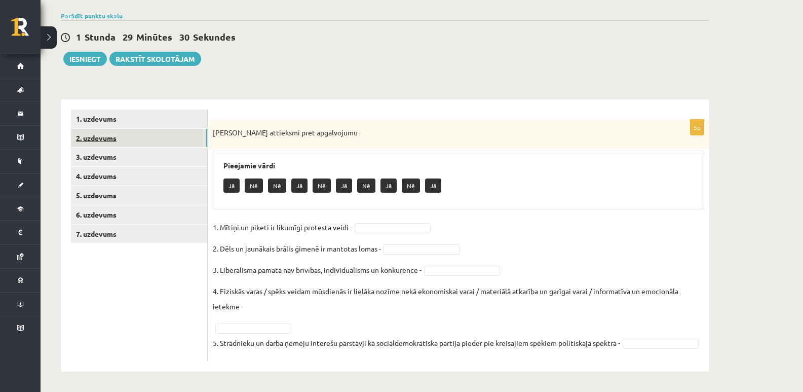
scroll to position [88, 0]
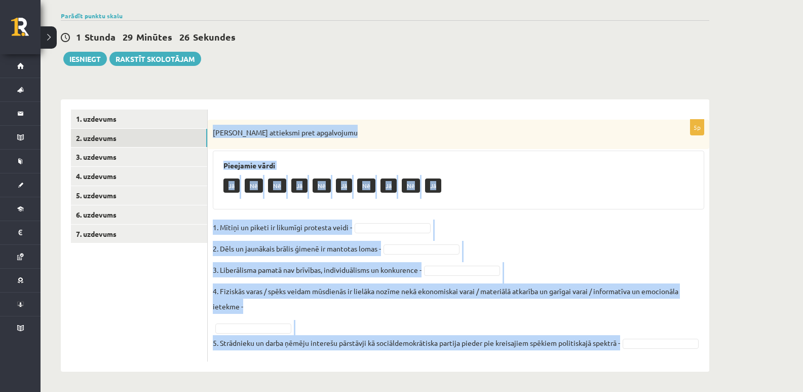
drag, startPoint x: 208, startPoint y: 116, endPoint x: 632, endPoint y: 358, distance: 488.1
click at [632, 358] on div "5p Izsaki attieksmi pret apgalvojumu Pieejamie vārdi Jā Nē Nē Jā Nē Jā Nē Jā Nē…" at bounding box center [459, 241] width 502 height 242
copy div "Izsaki attieksmi pret apgalvojumu Pieejamie vārdi Jā Nē Nē Jā Nē Jā Nē Jā Nē Jā…"
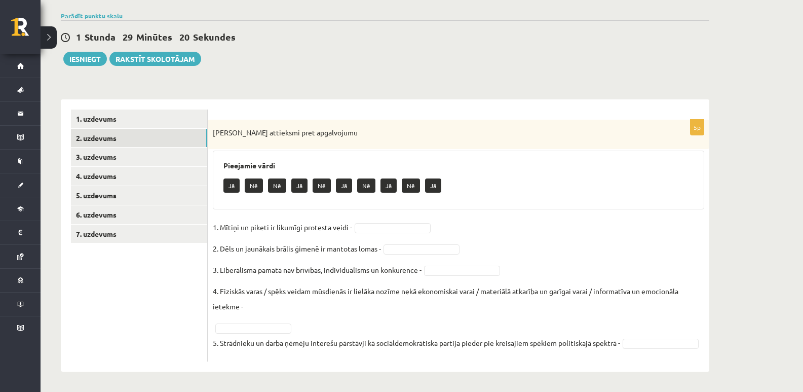
drag, startPoint x: 183, startPoint y: 310, endPoint x: 176, endPoint y: 313, distance: 8.2
click at [177, 312] on ul "1. uzdevums 2. uzdevums 3. uzdevums 4. uzdevums 5. uzdevums 6. uzdevums 7. uzde…" at bounding box center [139, 235] width 137 height 252
click at [259, 304] on fieldset "1. Mītiņi un piketi ir likumīgi protesta veidi - Jā ** 2. Dēls un jaunākais brā…" at bounding box center [459, 287] width 492 height 137
drag, startPoint x: 645, startPoint y: 325, endPoint x: 565, endPoint y: 333, distance: 79.9
click at [644, 326] on fieldset "1. Mītiņi un piketi ir likumīgi protesta veidi - Jā ** 2. Dēls un jaunākais brā…" at bounding box center [459, 287] width 492 height 137
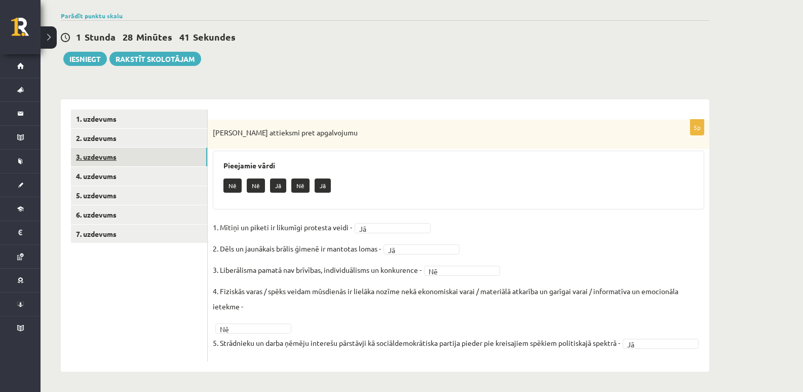
click at [132, 147] on link "3. uzdevums" at bounding box center [139, 156] width 136 height 19
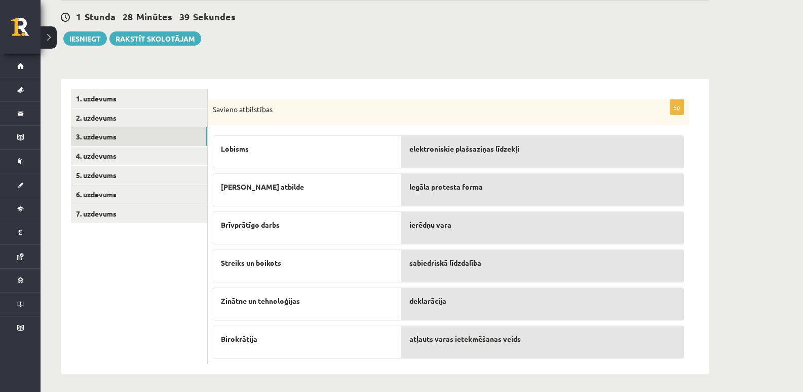
scroll to position [95, 0]
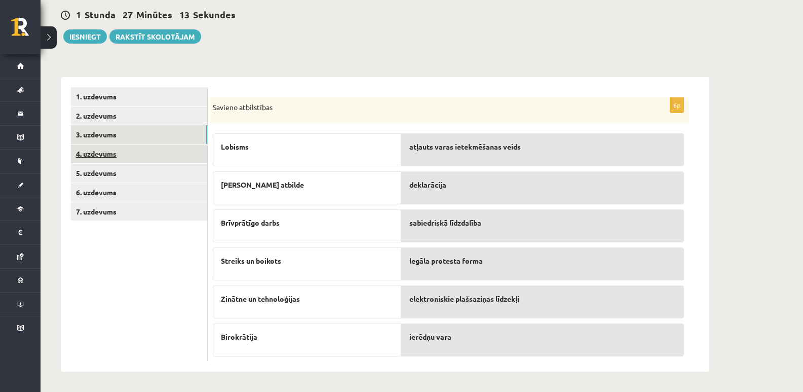
click at [120, 152] on link "4. uzdevums" at bounding box center [139, 153] width 136 height 19
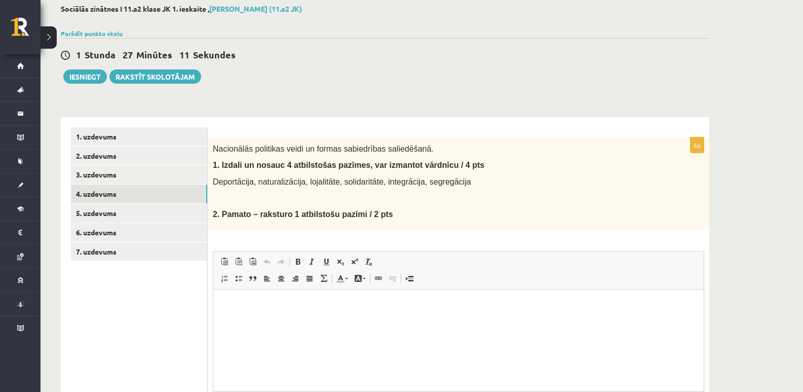
scroll to position [0, 0]
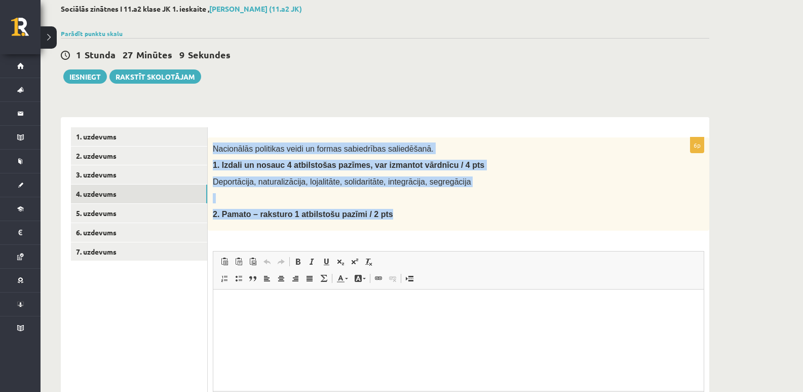
drag, startPoint x: 214, startPoint y: 149, endPoint x: 415, endPoint y: 217, distance: 212.5
click at [415, 217] on div "Nacionālās politikas veidi un formas sabiedrības saliedēšanā. 1. Izdali un nosa…" at bounding box center [459, 183] width 502 height 93
copy div "Nacionālās politikas veidi un formas sabiedrības saliedēšanā. 1. Izdali un nosa…"
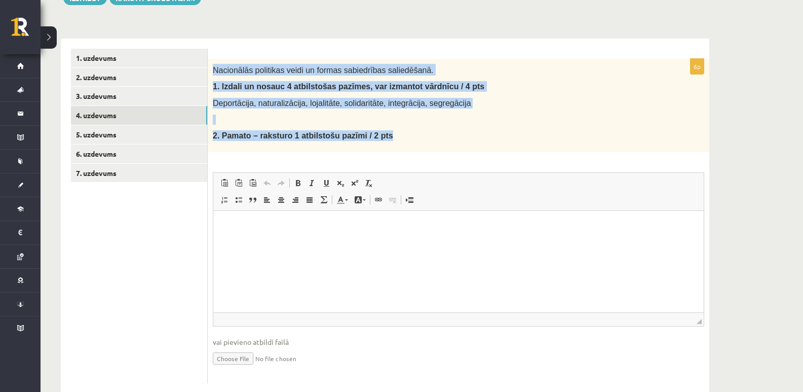
scroll to position [156, 0]
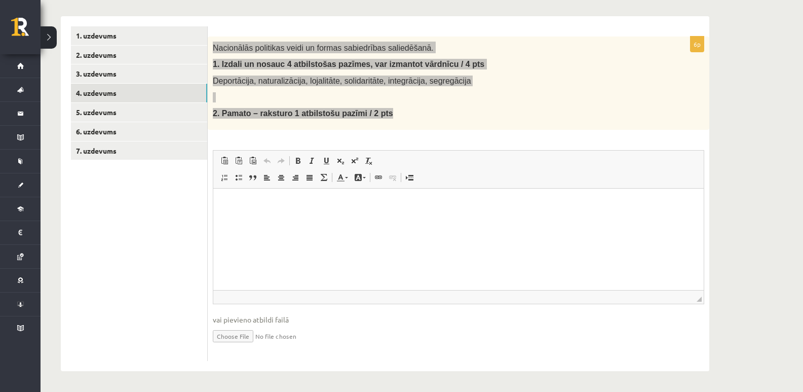
click at [286, 208] on p "Bagātinātā teksta redaktors, wiswyg-editor-user-answer-47433900560220" at bounding box center [459, 203] width 470 height 11
click at [283, 219] on html at bounding box center [458, 203] width 491 height 31
click at [247, 219] on html at bounding box center [458, 203] width 491 height 31
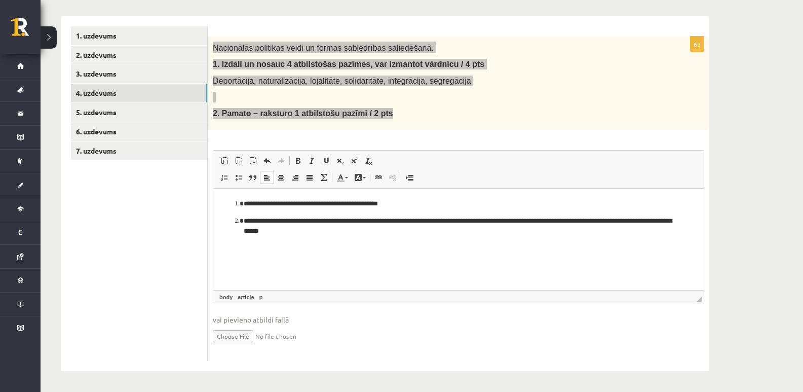
click at [228, 202] on ol "**********" at bounding box center [459, 217] width 470 height 38
click at [244, 219] on li "**********" at bounding box center [459, 225] width 430 height 21
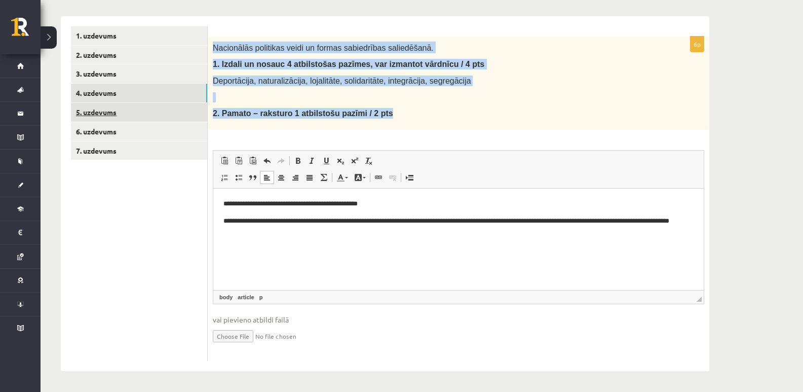
click at [118, 111] on link "5. uzdevums" at bounding box center [139, 112] width 136 height 19
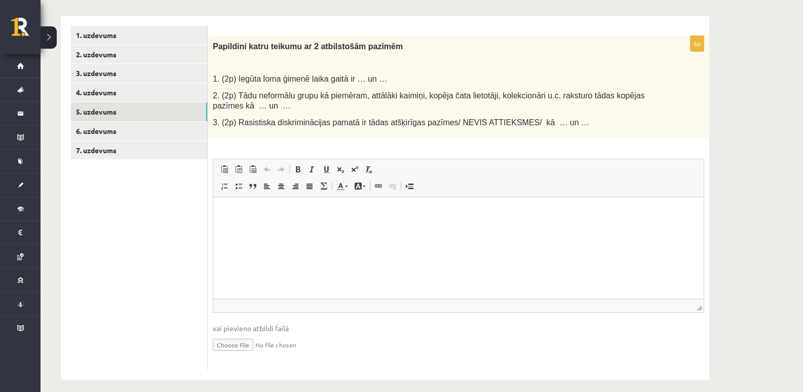
scroll to position [0, 0]
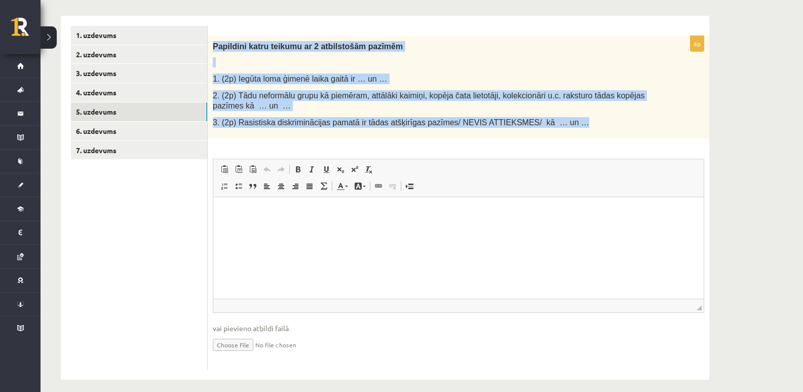
drag, startPoint x: 212, startPoint y: 49, endPoint x: 559, endPoint y: 125, distance: 355.0
click at [559, 125] on div "Papildini katru teikumu ar 2 atbilstošām pazīmēm 1. (2p) Iegūta loma ģimenē lai…" at bounding box center [459, 87] width 502 height 103
copy div "Papildini katru teikumu ar 2 atbilstošām pazīmēm 1. (2p) Iegūta loma ģimenē lai…"
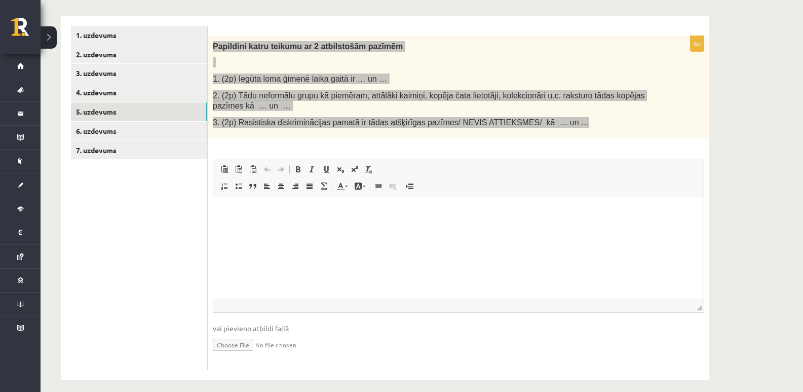
click at [287, 228] on html at bounding box center [458, 212] width 491 height 31
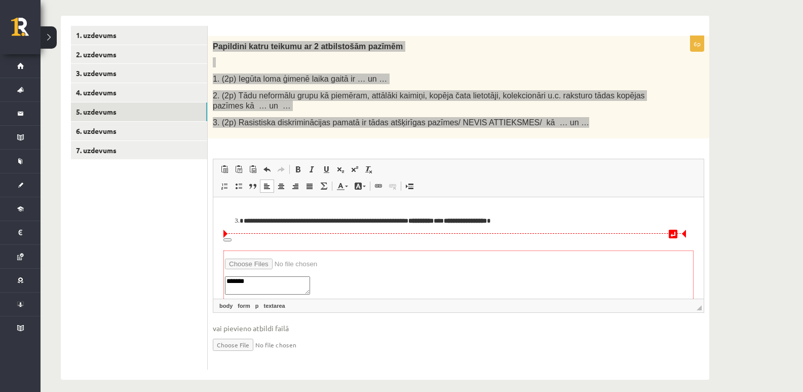
scroll to position [54, 0]
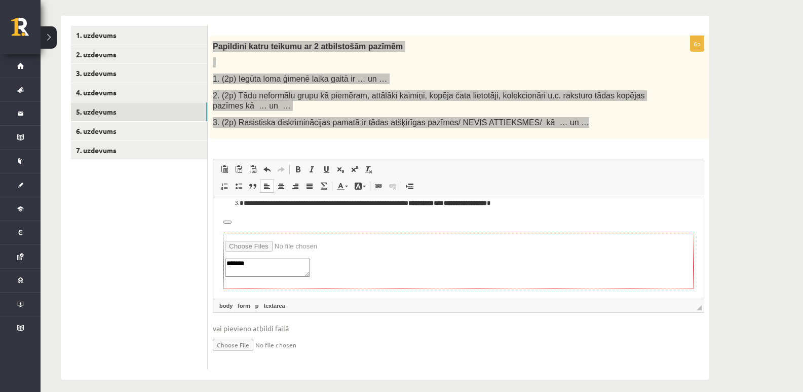
drag, startPoint x: 326, startPoint y: 270, endPoint x: 277, endPoint y: 251, distance: 52.1
click at [277, 251] on form "*******" at bounding box center [459, 261] width 470 height 57
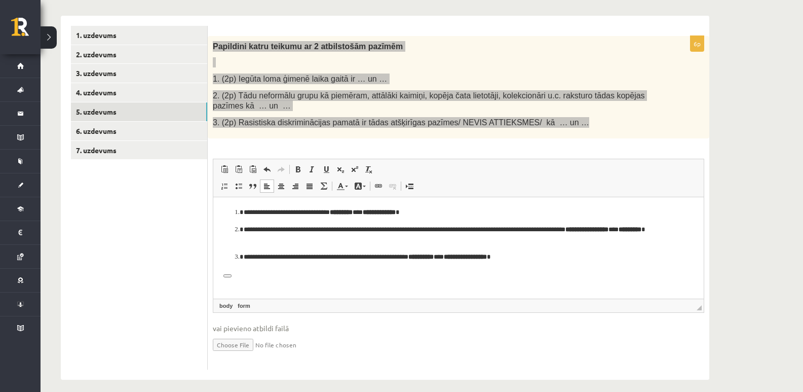
scroll to position [0, 0]
click at [264, 281] on html "**********" at bounding box center [458, 243] width 491 height 93
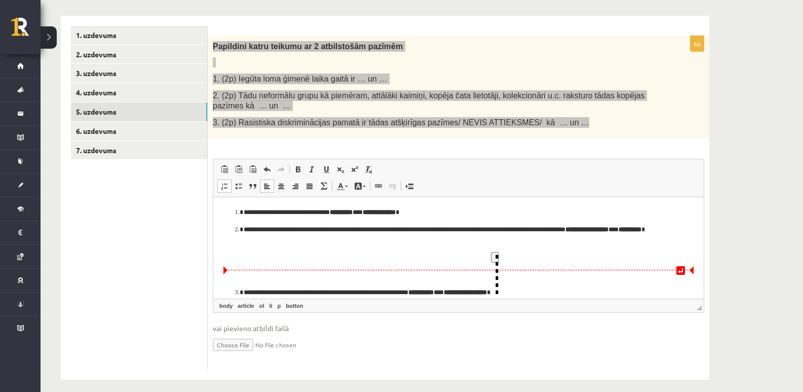
drag, startPoint x: 589, startPoint y: 258, endPoint x: 585, endPoint y: 251, distance: 7.9
click at [585, 251] on ol "**********" at bounding box center [459, 235] width 470 height 56
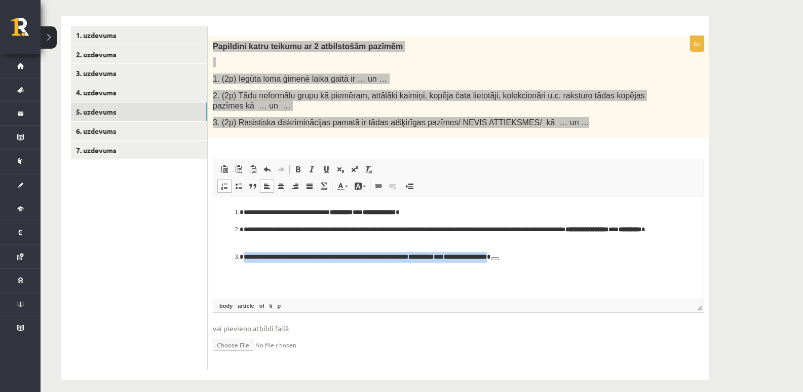
click at [589, 268] on html "**********" at bounding box center [458, 235] width 491 height 76
click at [557, 249] on ol "**********" at bounding box center [459, 234] width 470 height 55
click at [499, 260] on button "Bagātinātā teksta redaktors, wiswyg-editor-user-answer-47433888790520" at bounding box center [495, 258] width 8 height 3
click at [499, 258] on button "Bagātinātā teksta redaktors, wiswyg-editor-user-answer-47433888790520" at bounding box center [495, 258] width 8 height 3
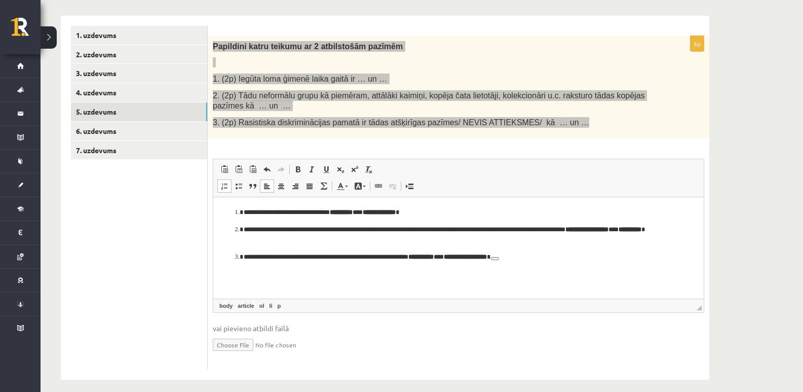
click at [534, 256] on p "**********" at bounding box center [459, 257] width 430 height 11
click at [270, 167] on span at bounding box center [267, 169] width 8 height 8
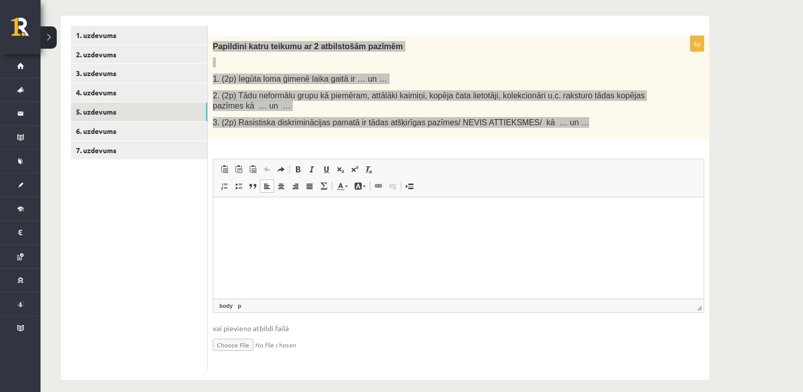
click at [227, 207] on p "Bagātinātā teksta redaktors, wiswyg-editor-user-answer-47433888790520" at bounding box center [459, 212] width 470 height 11
drag, startPoint x: 425, startPoint y: 216, endPoint x: 67, endPoint y: 203, distance: 358.1
click at [213, 203] on html "**********" at bounding box center [458, 212] width 491 height 31
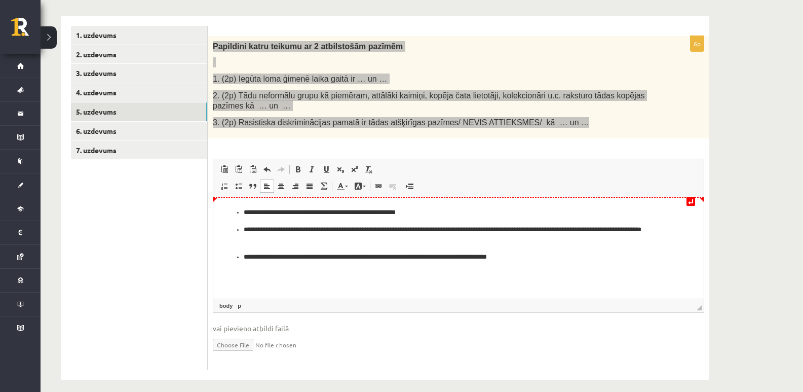
click at [242, 210] on ul "**********" at bounding box center [459, 234] width 470 height 55
click at [238, 188] on span at bounding box center [239, 186] width 8 height 8
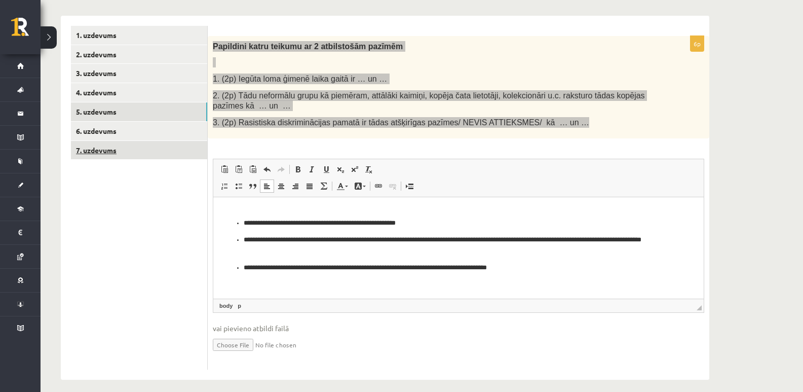
scroll to position [9, 0]
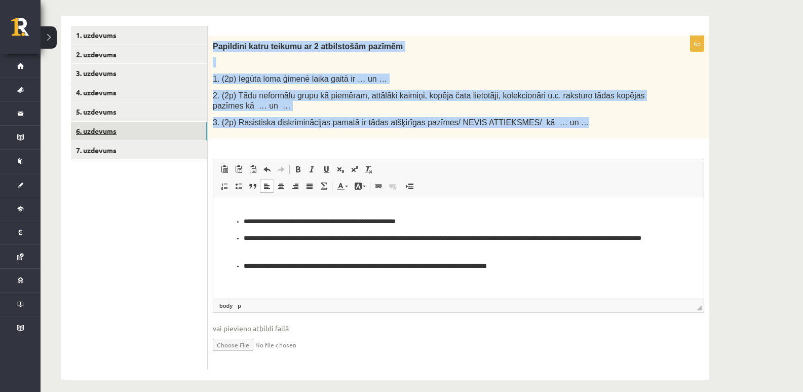
click at [107, 134] on link "6. uzdevums" at bounding box center [139, 131] width 136 height 19
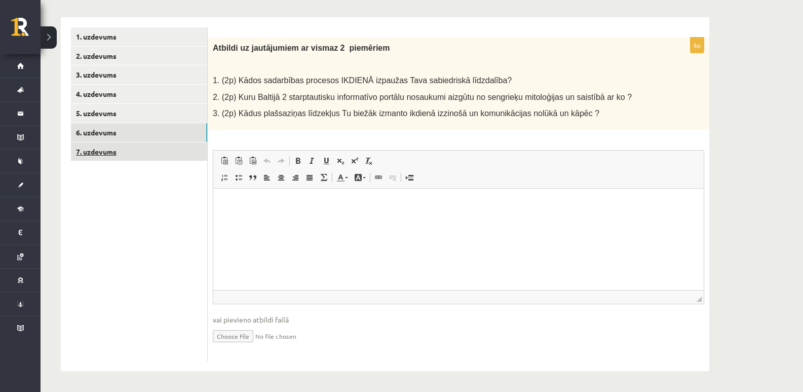
scroll to position [0, 0]
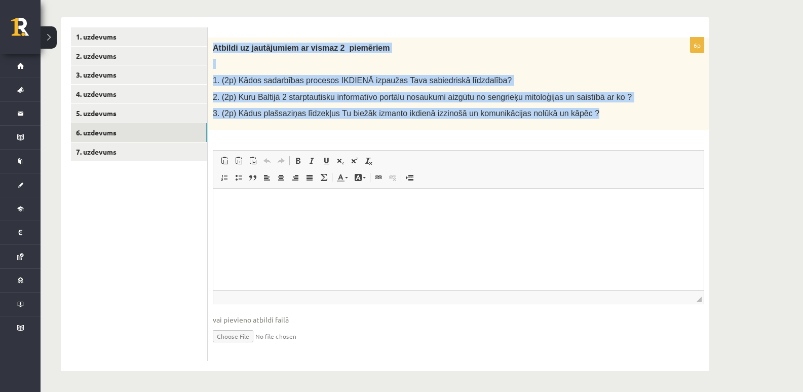
drag, startPoint x: 214, startPoint y: 50, endPoint x: 577, endPoint y: 126, distance: 371.3
click at [577, 126] on div "Atbildi uz jautājumiem ar vismaz 2 piemēriem 1. (2p) Kādos sadarbības procesos …" at bounding box center [459, 84] width 502 height 92
copy div "Atbildi uz jautājumiem ar vismaz 2 piemēriem 1. (2p) Kādos sadarbības procesos …"
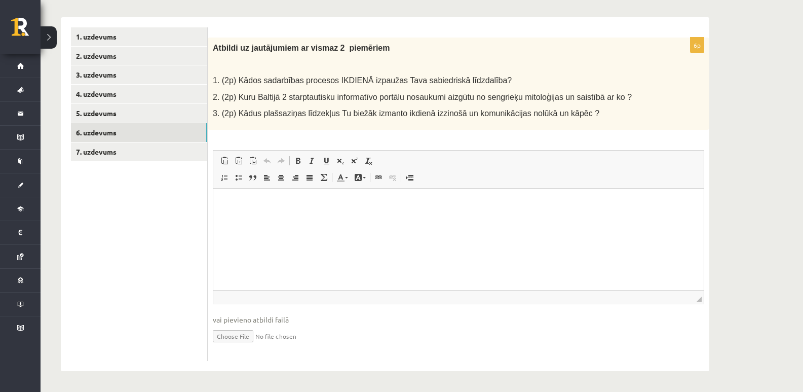
click at [144, 231] on ul "1. uzdevums 2. uzdevums 3. uzdevums 4. uzdevums 5. uzdevums 6. uzdevums 7. uzde…" at bounding box center [139, 194] width 137 height 334
click at [290, 219] on html at bounding box center [458, 203] width 491 height 31
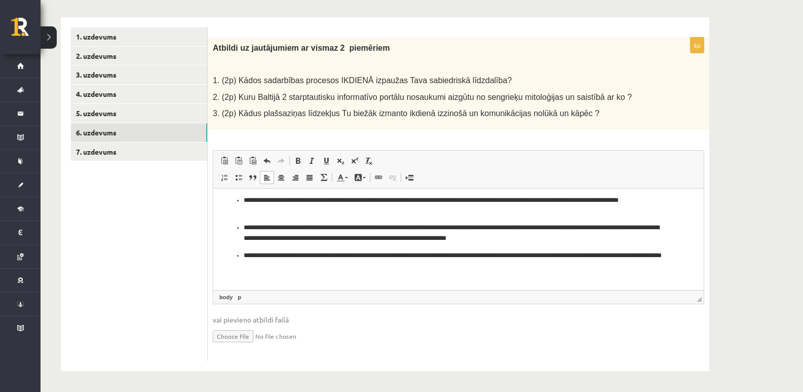
scroll to position [29, 0]
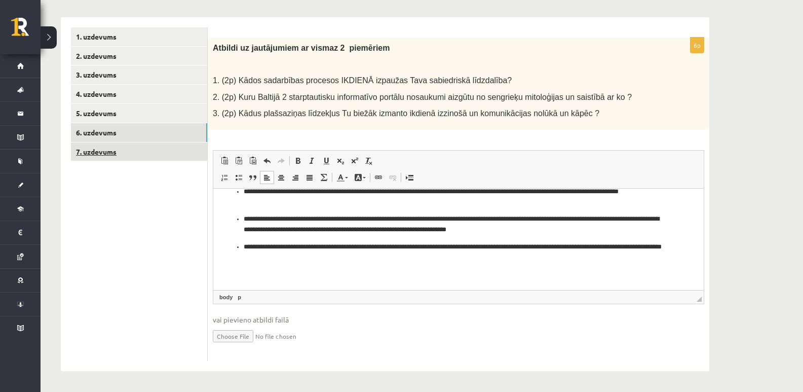
click at [143, 149] on link "7. uzdevums" at bounding box center [139, 151] width 136 height 19
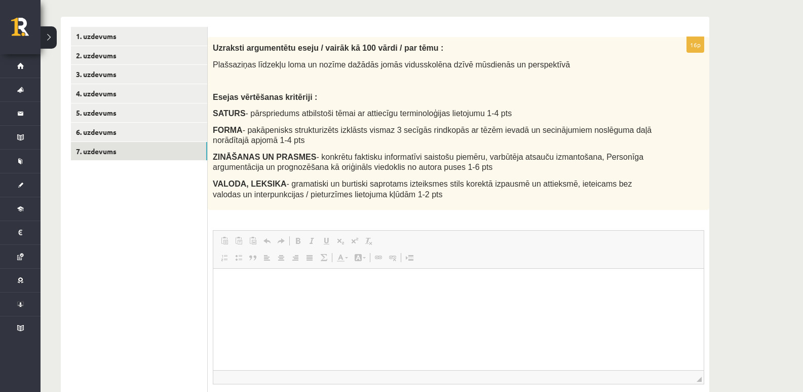
scroll to position [0, 0]
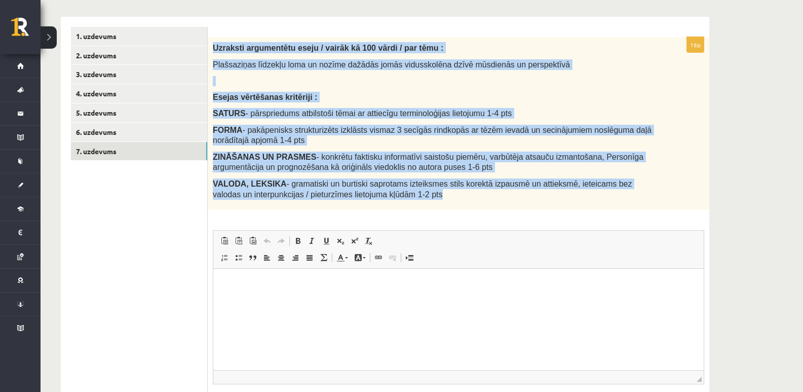
drag, startPoint x: 213, startPoint y: 48, endPoint x: 395, endPoint y: 195, distance: 233.6
click at [395, 195] on div "Uzraksti argumentētu eseju / vairāk kā 100 vārdi / par tēmu : Plašsaziņas līdze…" at bounding box center [459, 123] width 502 height 173
copy div "Uzraksti argumentētu eseju / vairāk kā 100 vārdi / par tēmu : Plašsaziņas līdze…"
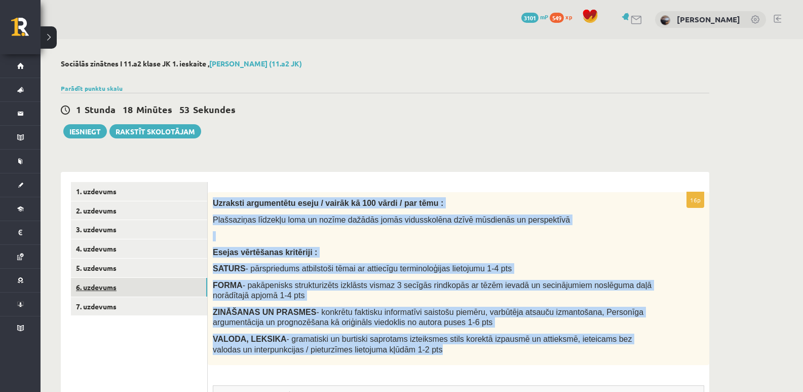
click at [121, 288] on link "6. uzdevums" at bounding box center [139, 287] width 136 height 19
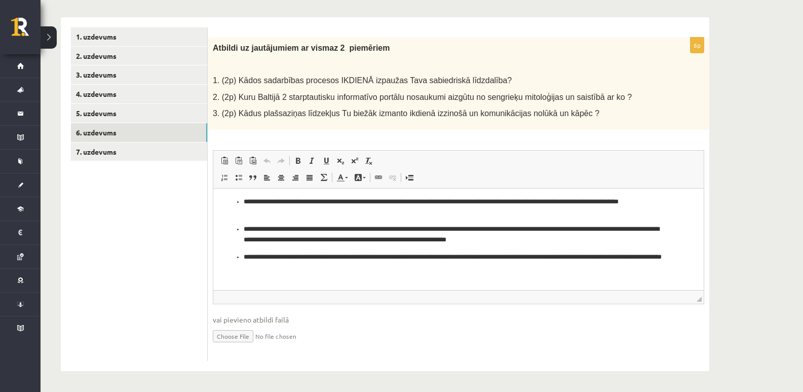
scroll to position [29, 0]
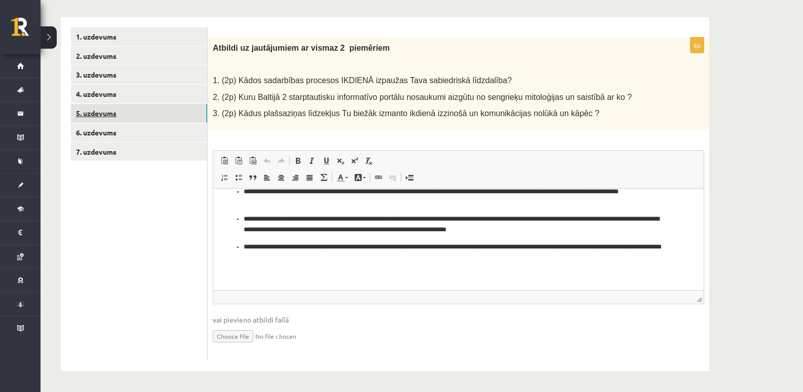
click at [122, 118] on link "5. uzdevums" at bounding box center [139, 113] width 136 height 19
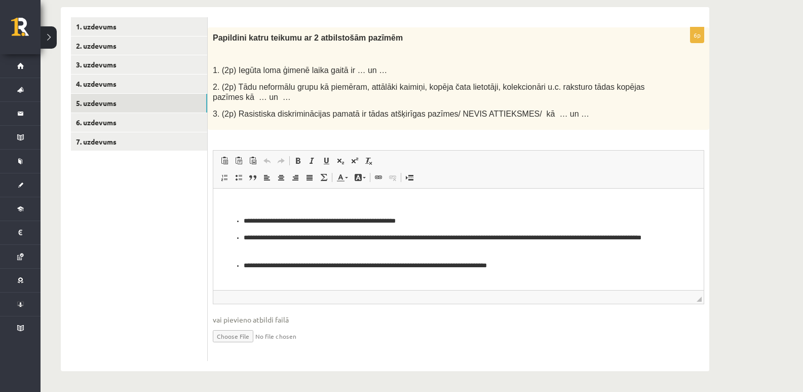
scroll to position [9, 0]
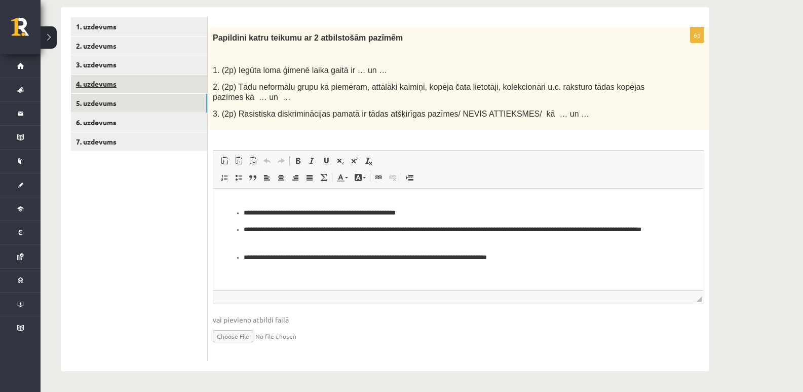
click at [176, 85] on link "4. uzdevums" at bounding box center [139, 84] width 136 height 19
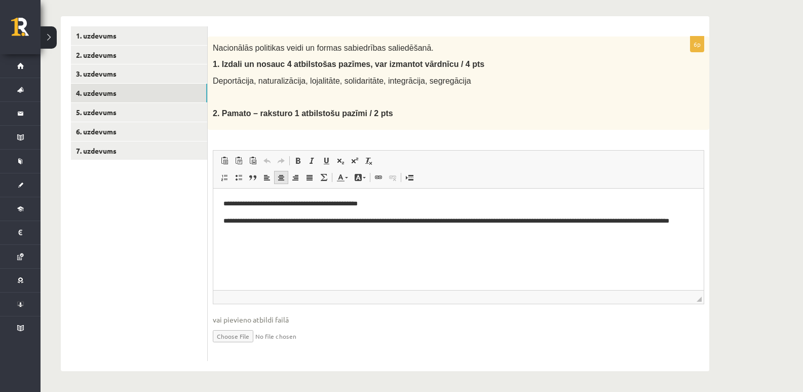
scroll to position [0, 0]
click at [134, 72] on link "3. uzdevums" at bounding box center [139, 73] width 136 height 19
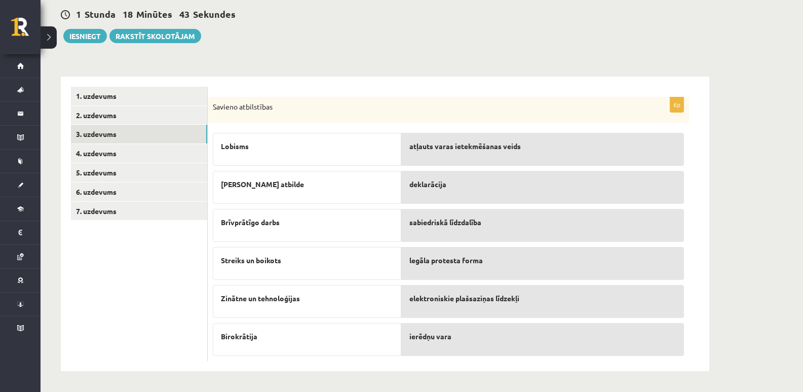
scroll to position [96, 0]
click at [135, 116] on link "2. uzdevums" at bounding box center [139, 115] width 136 height 19
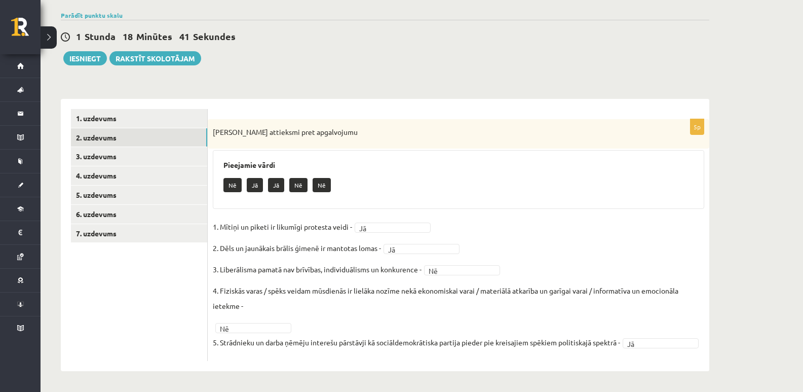
scroll to position [89, 0]
click at [131, 109] on link "1. uzdevums" at bounding box center [139, 118] width 136 height 19
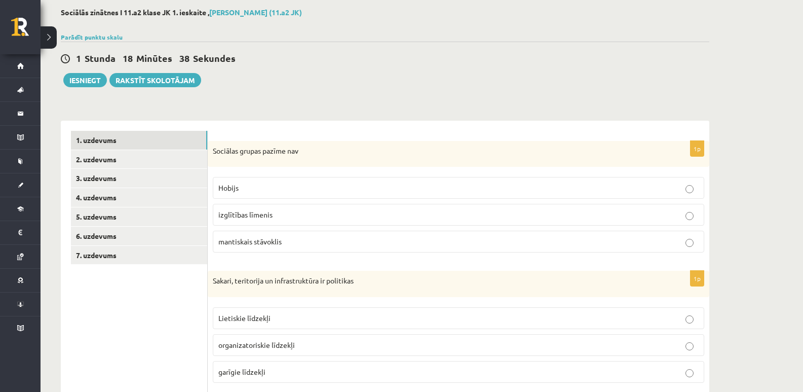
scroll to position [0, 0]
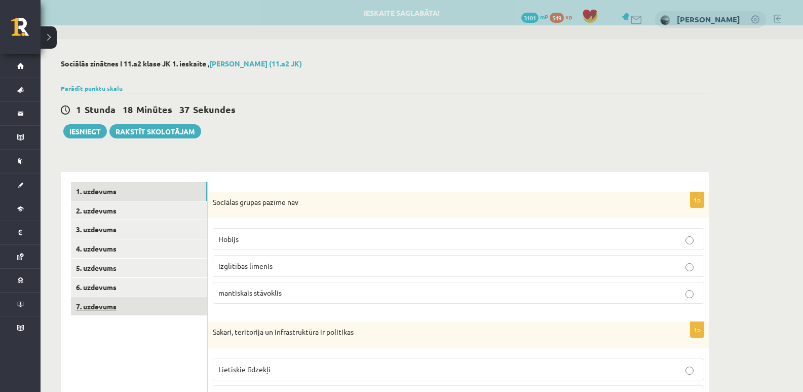
click at [123, 305] on link "7. uzdevums" at bounding box center [139, 306] width 136 height 19
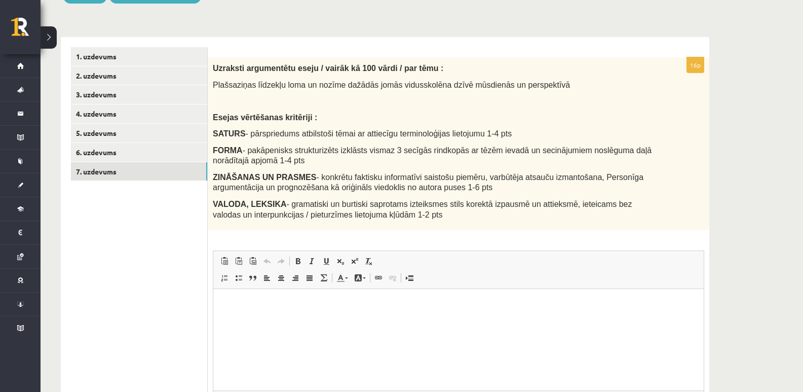
click at [275, 320] on html at bounding box center [458, 304] width 491 height 31
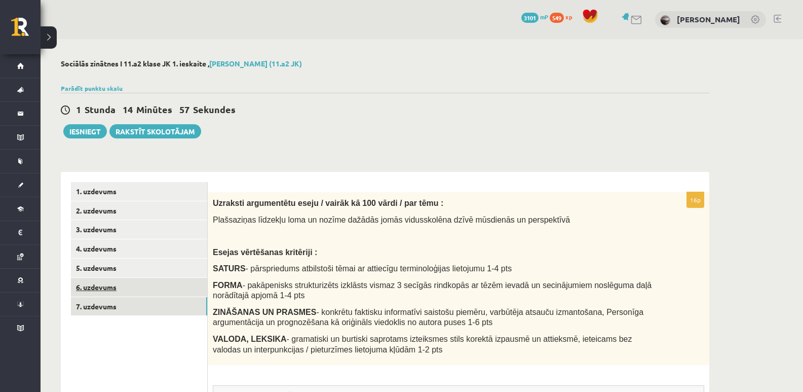
click at [113, 286] on link "6. uzdevums" at bounding box center [139, 287] width 136 height 19
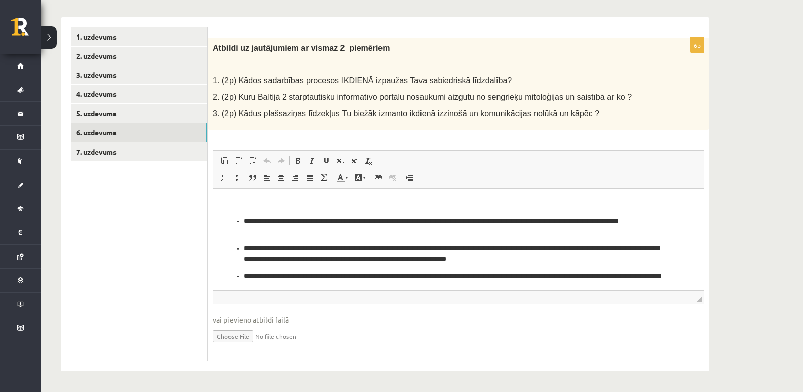
scroll to position [29, 0]
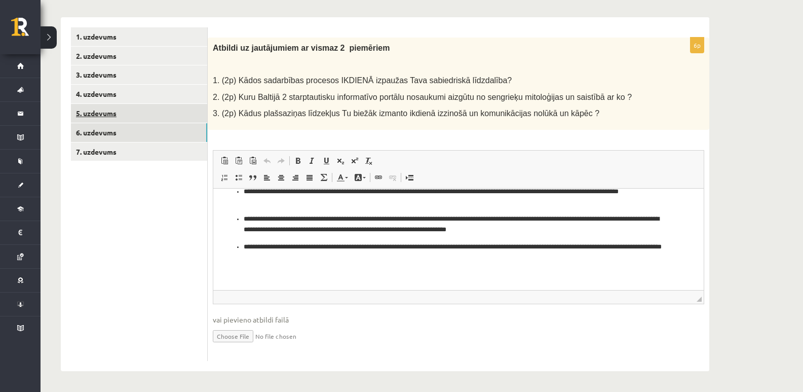
click at [158, 119] on link "5. uzdevums" at bounding box center [139, 113] width 136 height 19
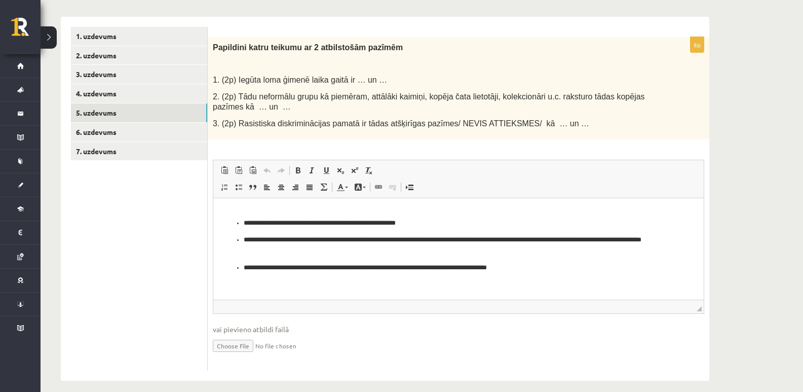
scroll to position [9, 0]
click at [122, 98] on link "4. uzdevums" at bounding box center [139, 93] width 136 height 19
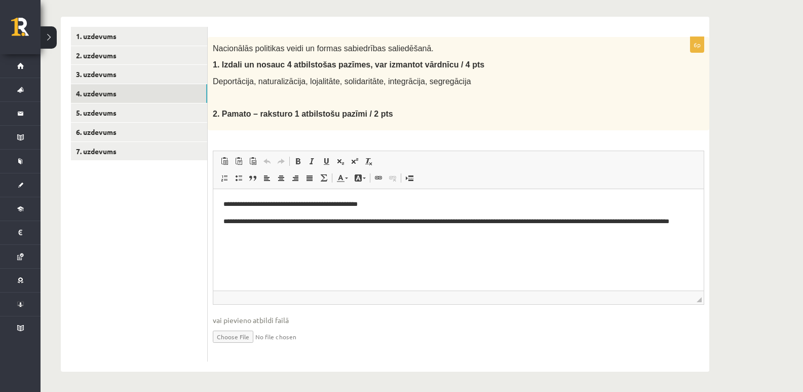
scroll to position [156, 0]
click at [132, 156] on link "7. uzdevums" at bounding box center [139, 150] width 136 height 19
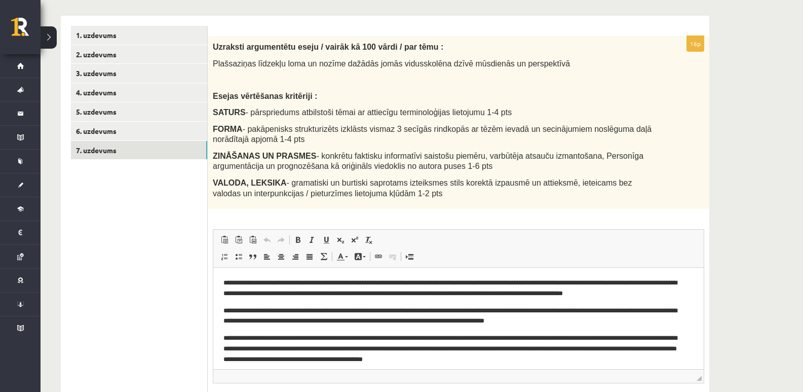
scroll to position [0, 0]
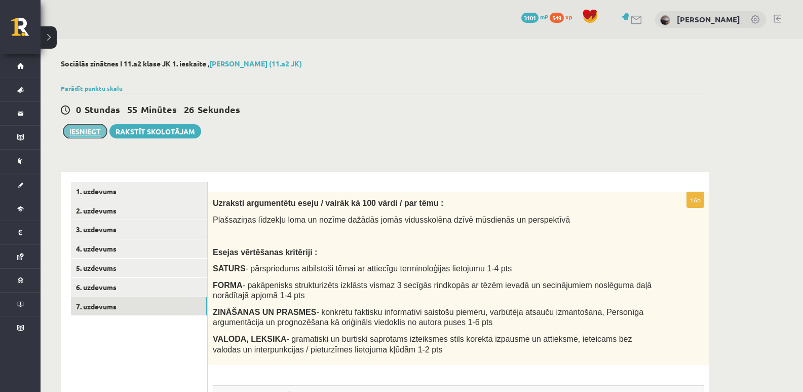
click at [88, 133] on button "Iesniegt" at bounding box center [85, 131] width 44 height 14
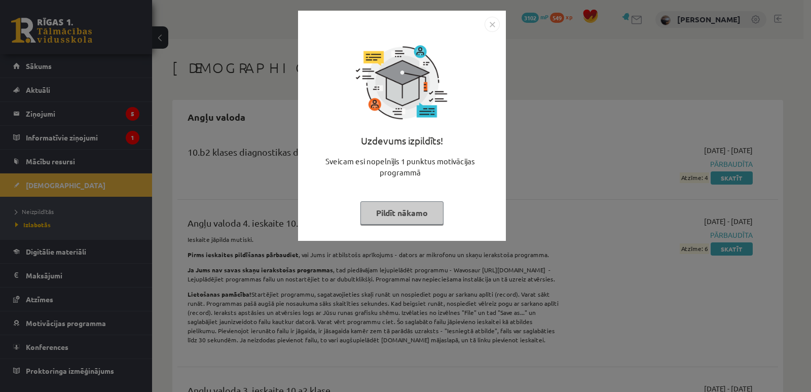
click at [428, 207] on button "Pildīt nākamo" at bounding box center [401, 212] width 83 height 23
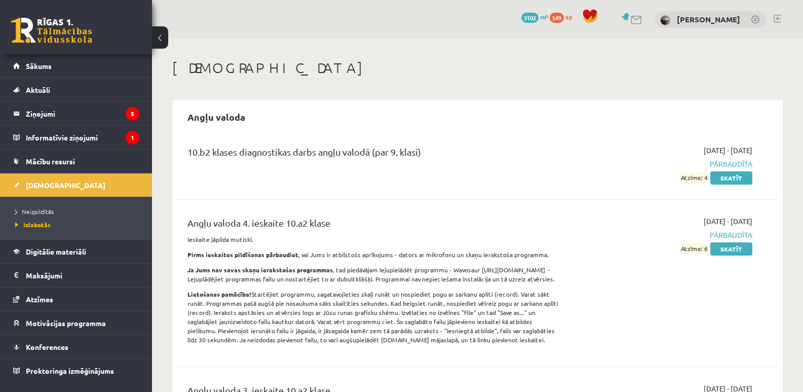
click at [84, 41] on link at bounding box center [51, 30] width 81 height 25
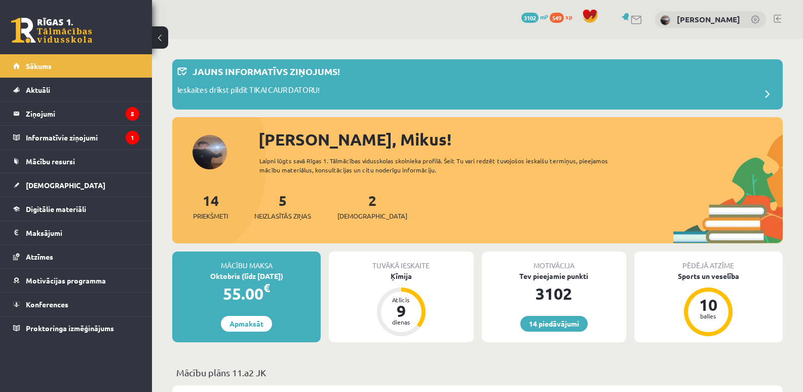
scroll to position [169, 0]
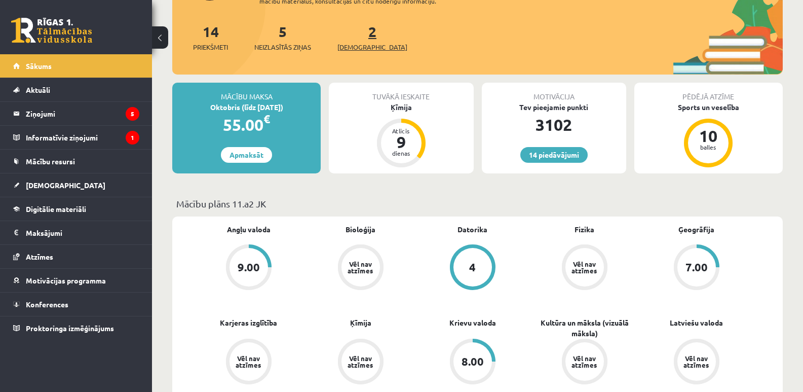
click at [357, 32] on link "2 Ieskaites" at bounding box center [373, 37] width 70 height 30
